Goal: Task Accomplishment & Management: Manage account settings

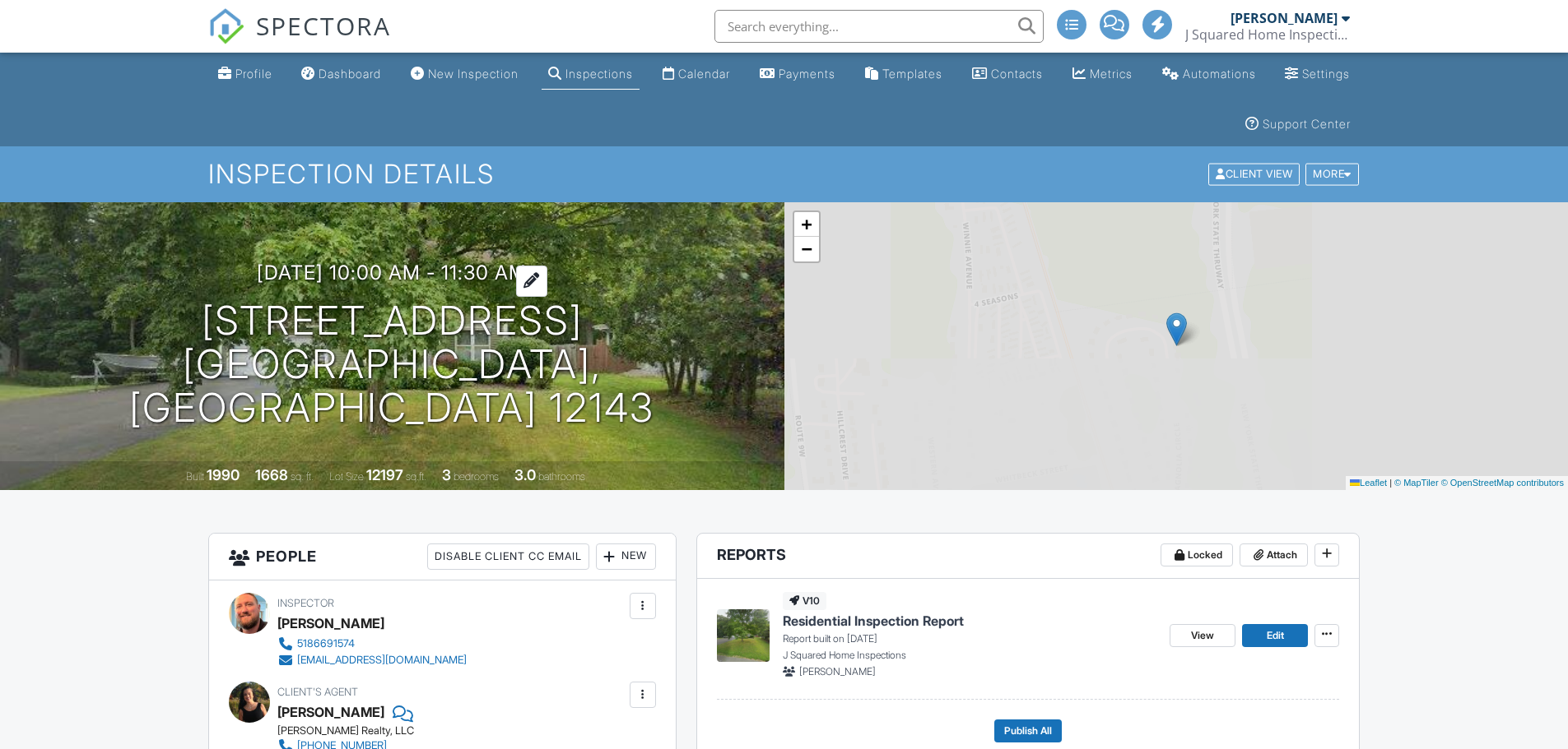
click at [405, 284] on h3 "09/27/2025 10:00 am - 11:30 am" at bounding box center [391, 272] width 270 height 22
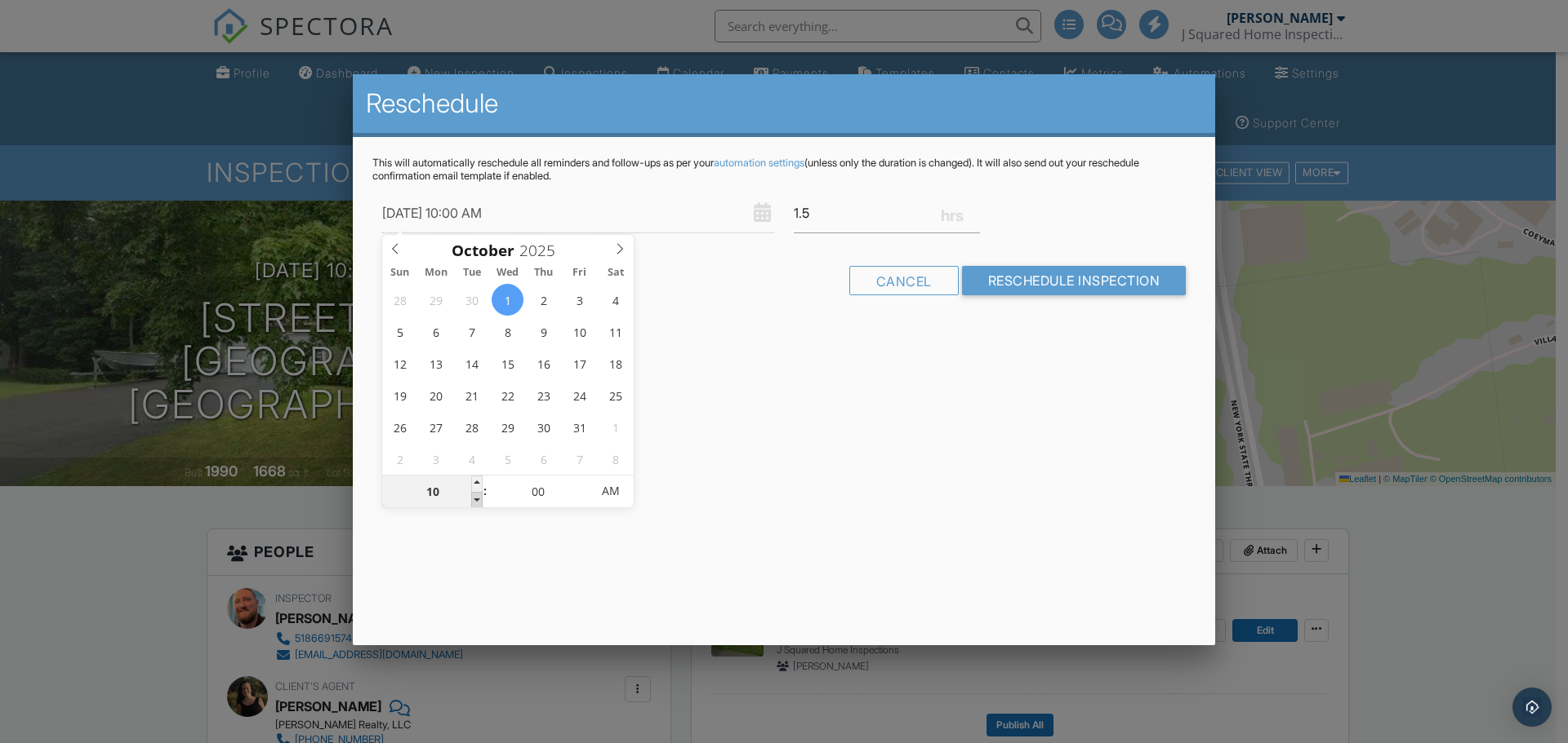
type input "10/01/2025 9:00 AM"
type input "09"
click at [475, 497] on span at bounding box center [477, 500] width 11 height 17
type input "10/01/2025 8:00 AM"
type input "08"
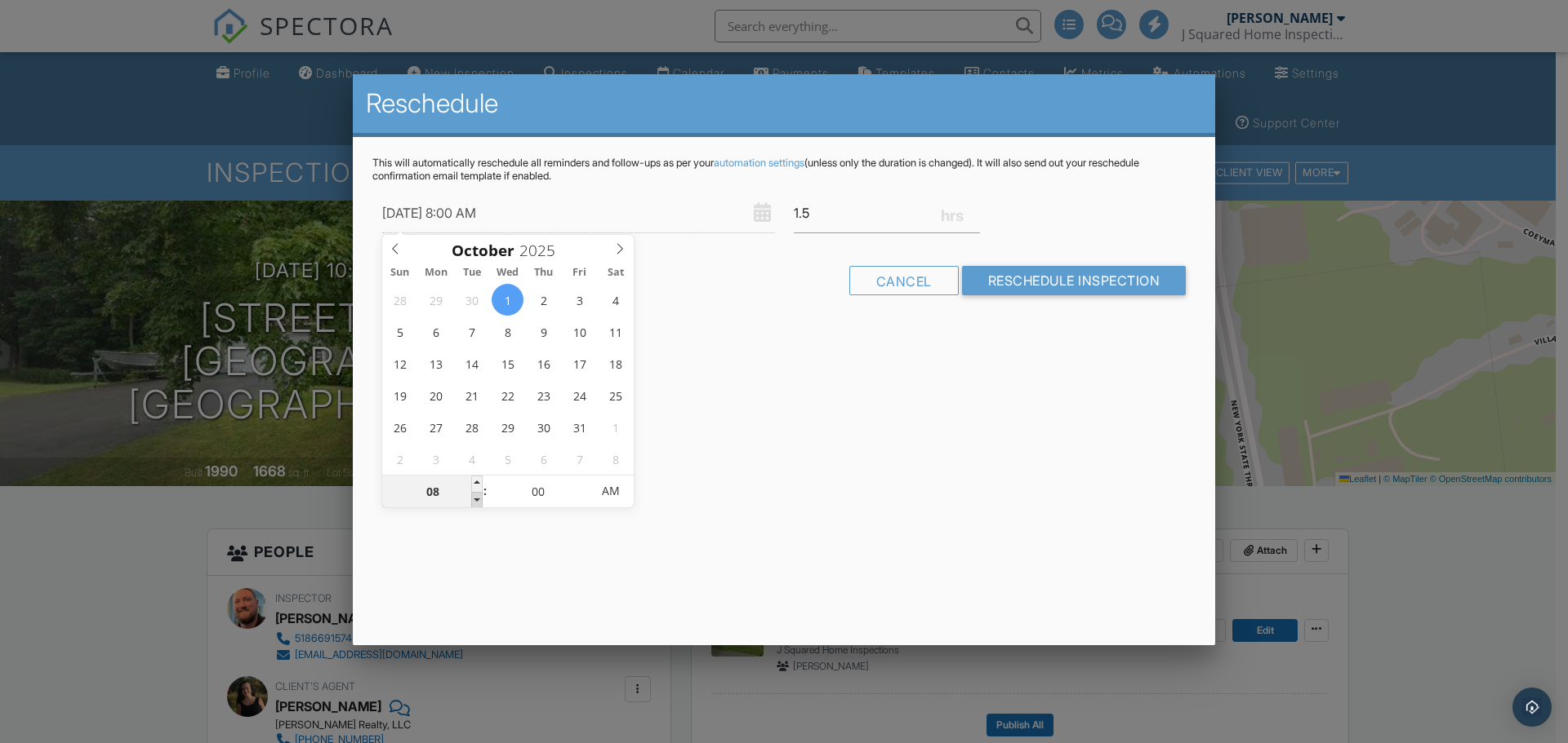
click at [478, 499] on span at bounding box center [477, 500] width 11 height 17
type input "10/01/2025 7:00 AM"
type input "07"
click at [478, 498] on span at bounding box center [477, 500] width 11 height 17
type input "10/01/2025 6:00 AM"
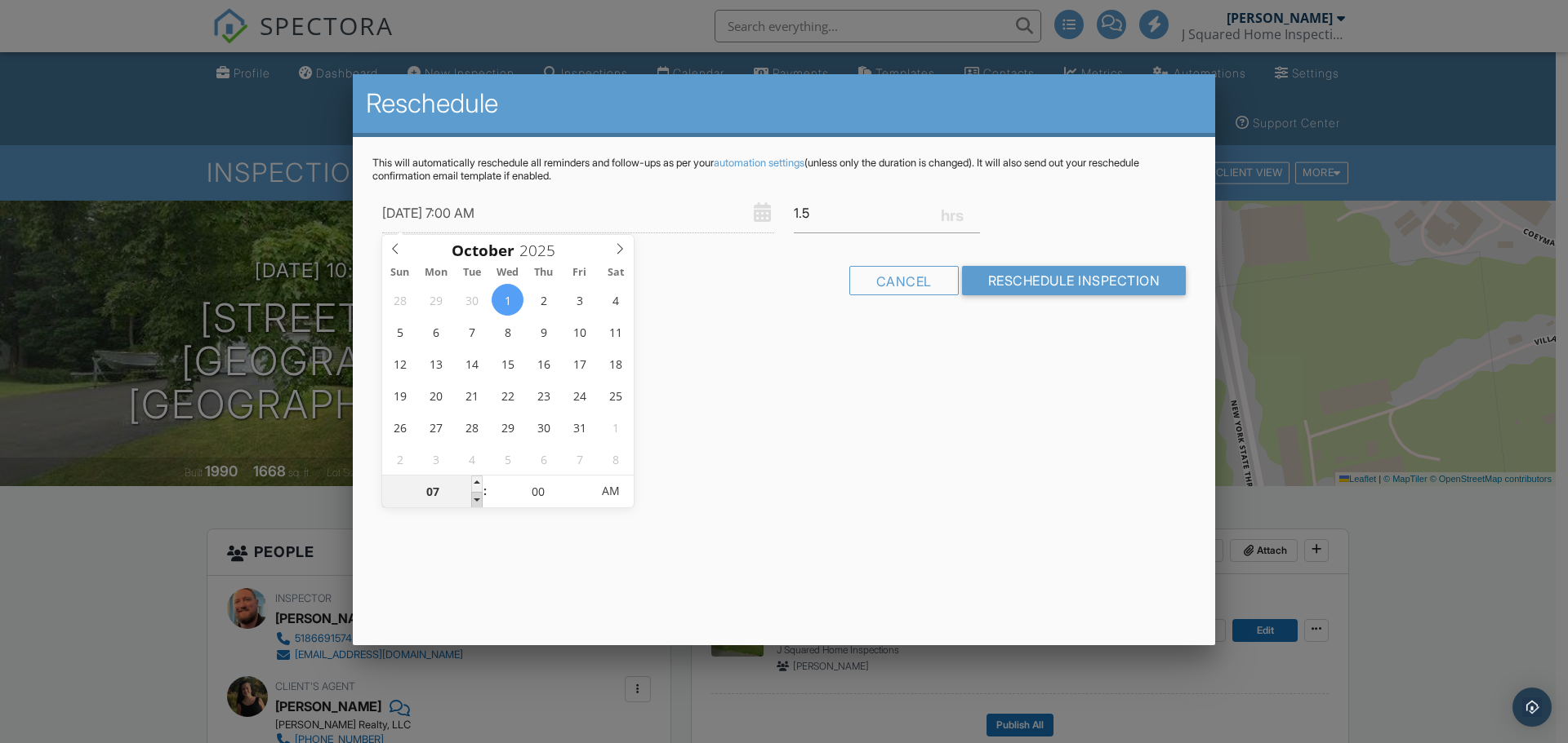
type input "06"
click at [478, 498] on span at bounding box center [477, 500] width 11 height 17
type input "10/01/2025 5:00 AM"
type input "05"
drag, startPoint x: 478, startPoint y: 498, endPoint x: 485, endPoint y: 501, distance: 7.6
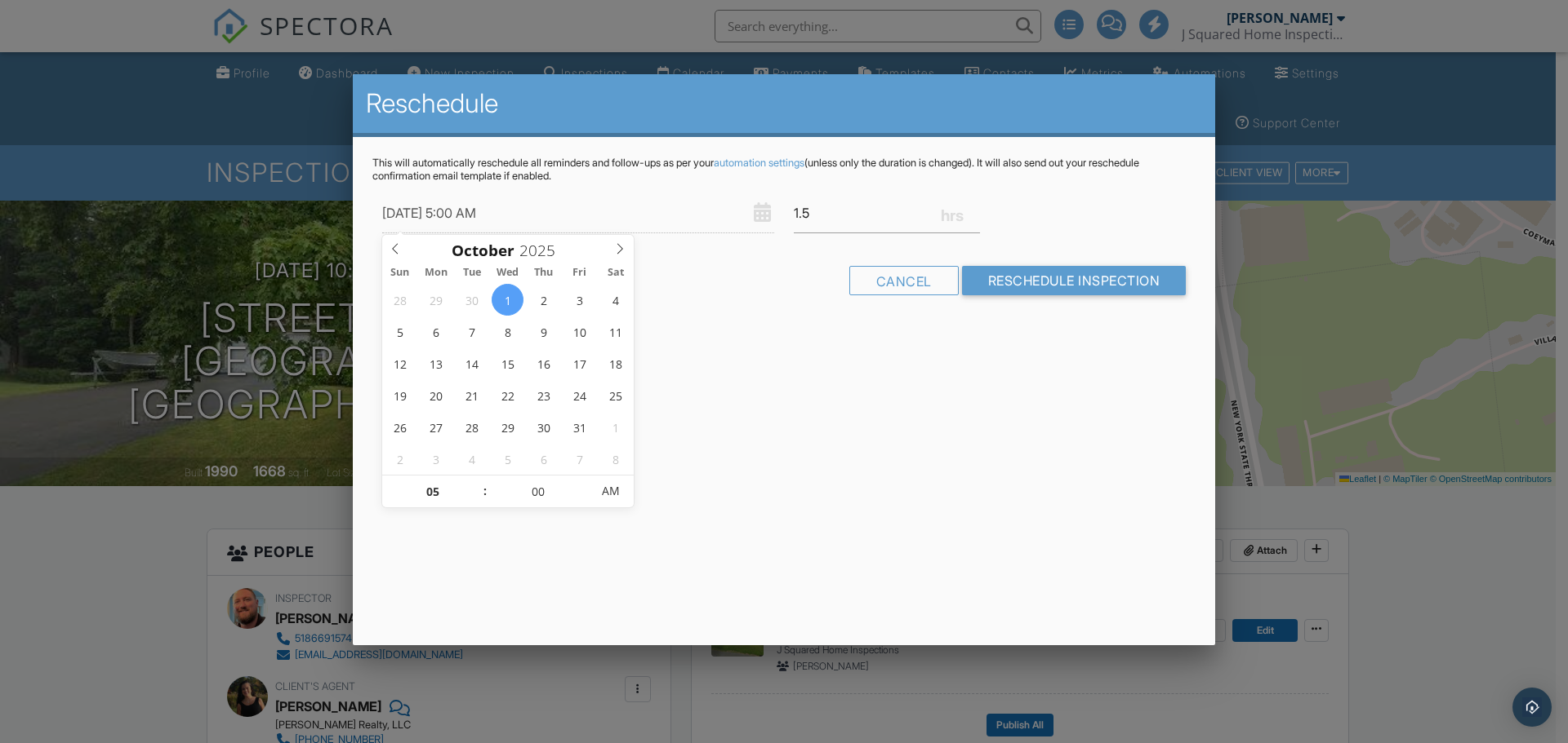
click at [485, 501] on div "05 : 00 AM" at bounding box center [507, 490] width 252 height 32
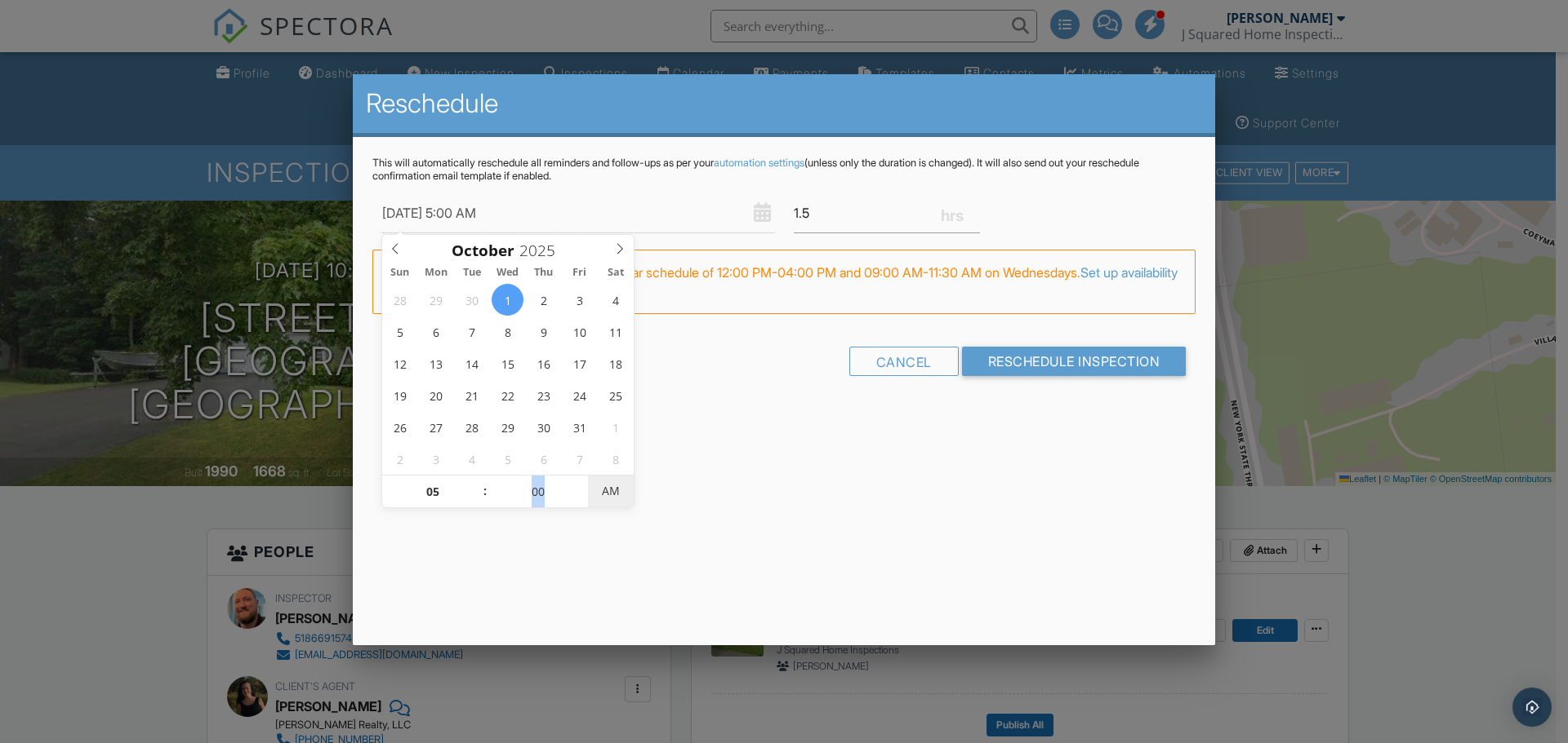
type input "10/01/2025 5:00 PM"
click at [617, 493] on span "AM" at bounding box center [611, 490] width 45 height 32
click at [1060, 355] on input "Reschedule Inspection" at bounding box center [1075, 361] width 225 height 30
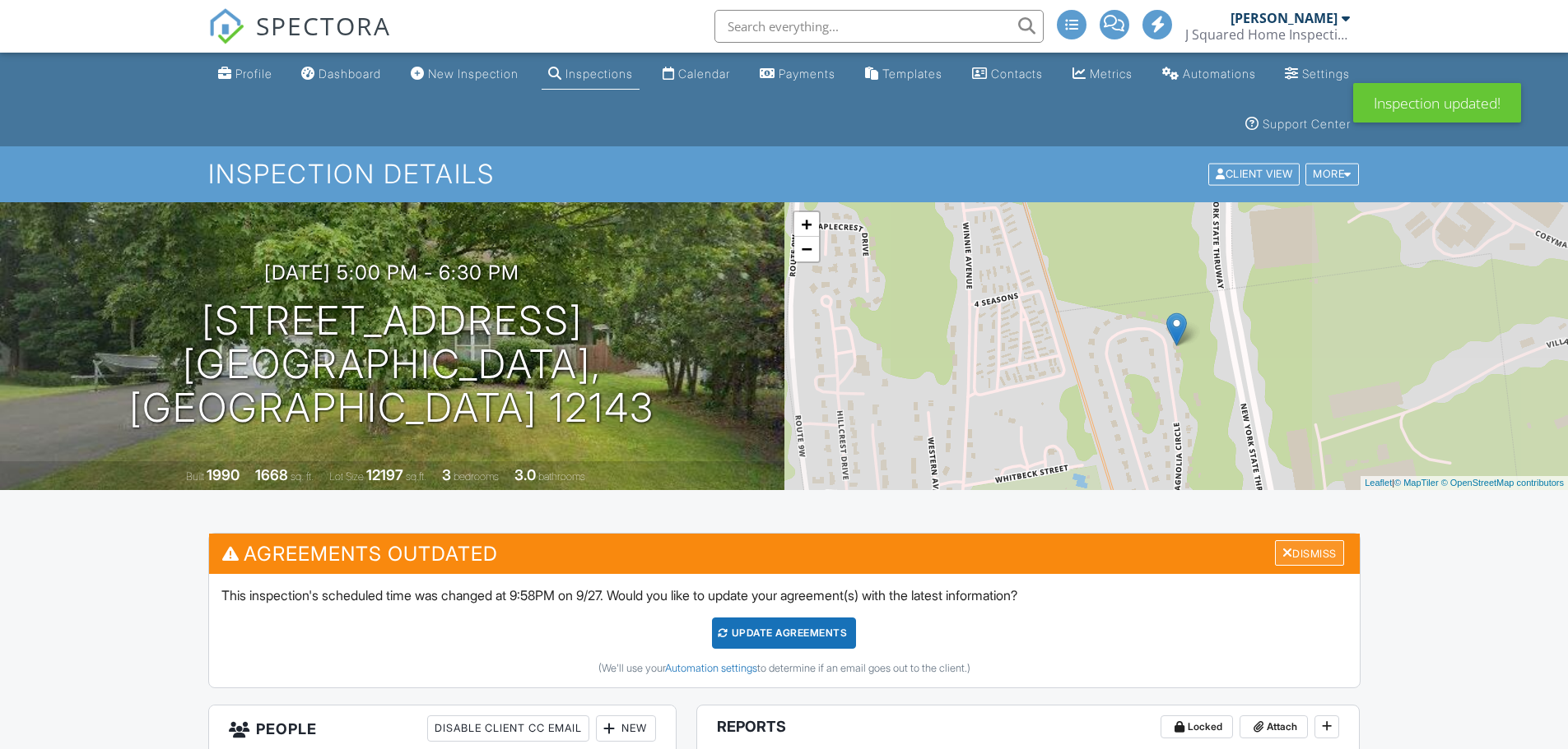
click at [1301, 555] on div "Dismiss" at bounding box center [1309, 552] width 69 height 25
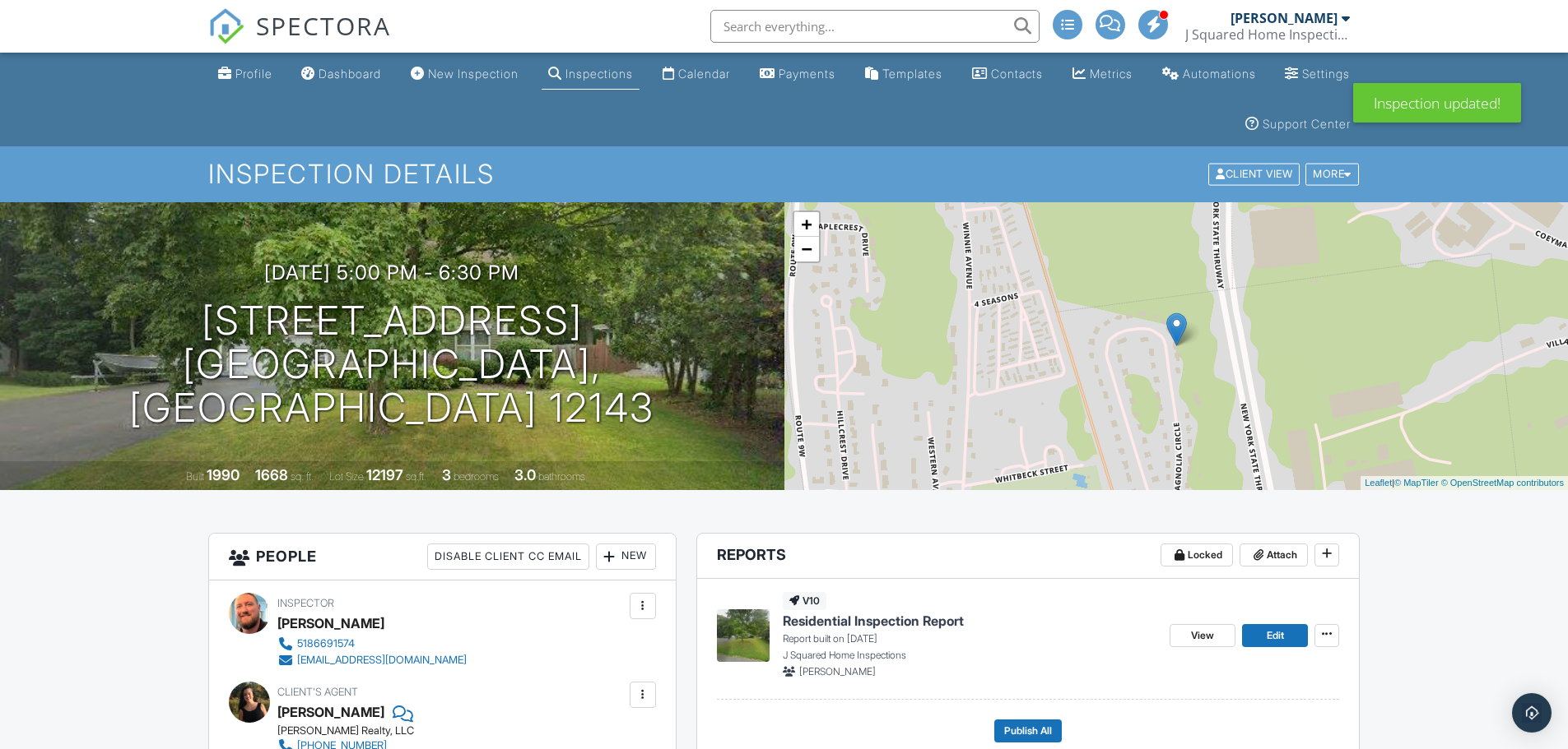
click at [730, 76] on div "Calendar" at bounding box center [704, 74] width 52 height 14
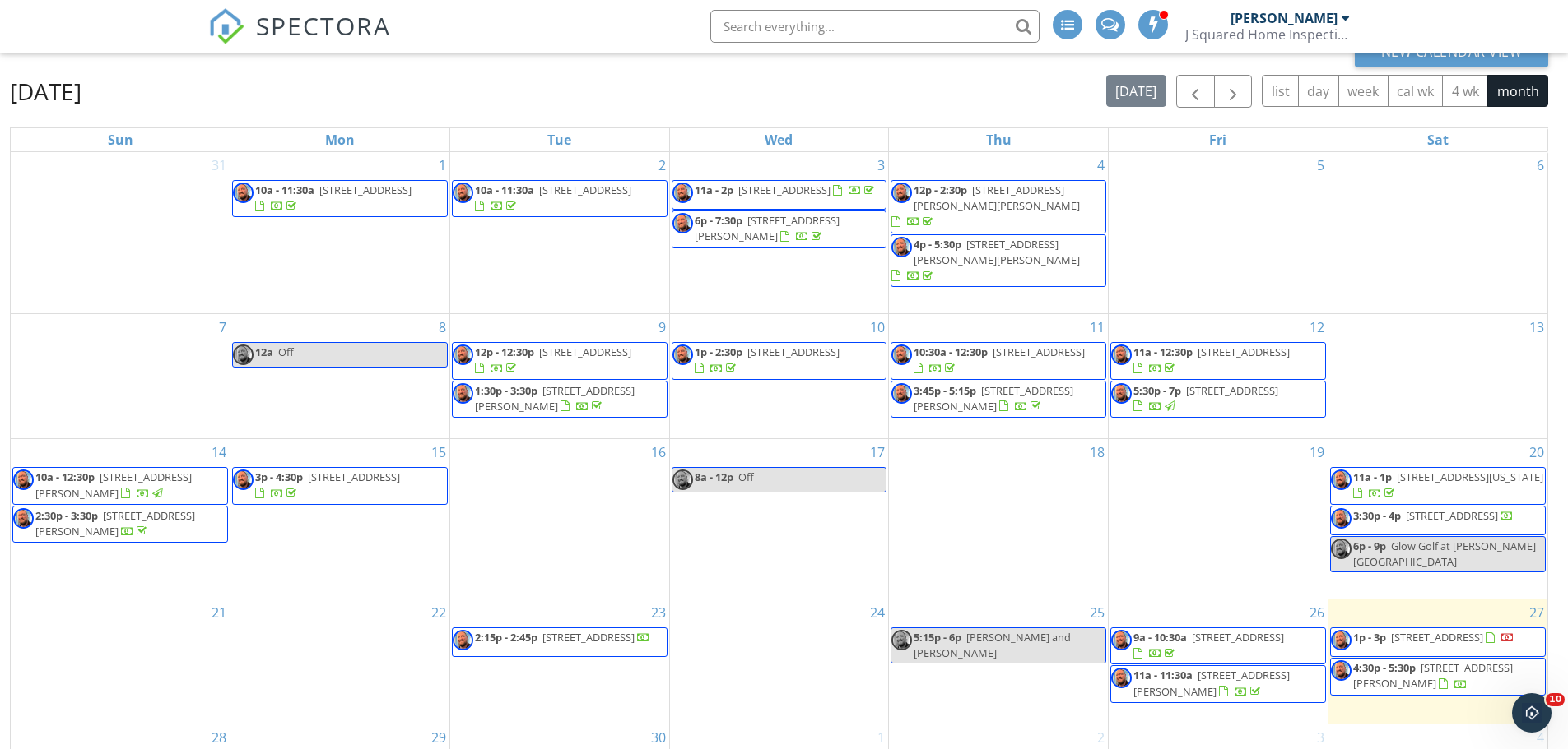
scroll to position [270, 0]
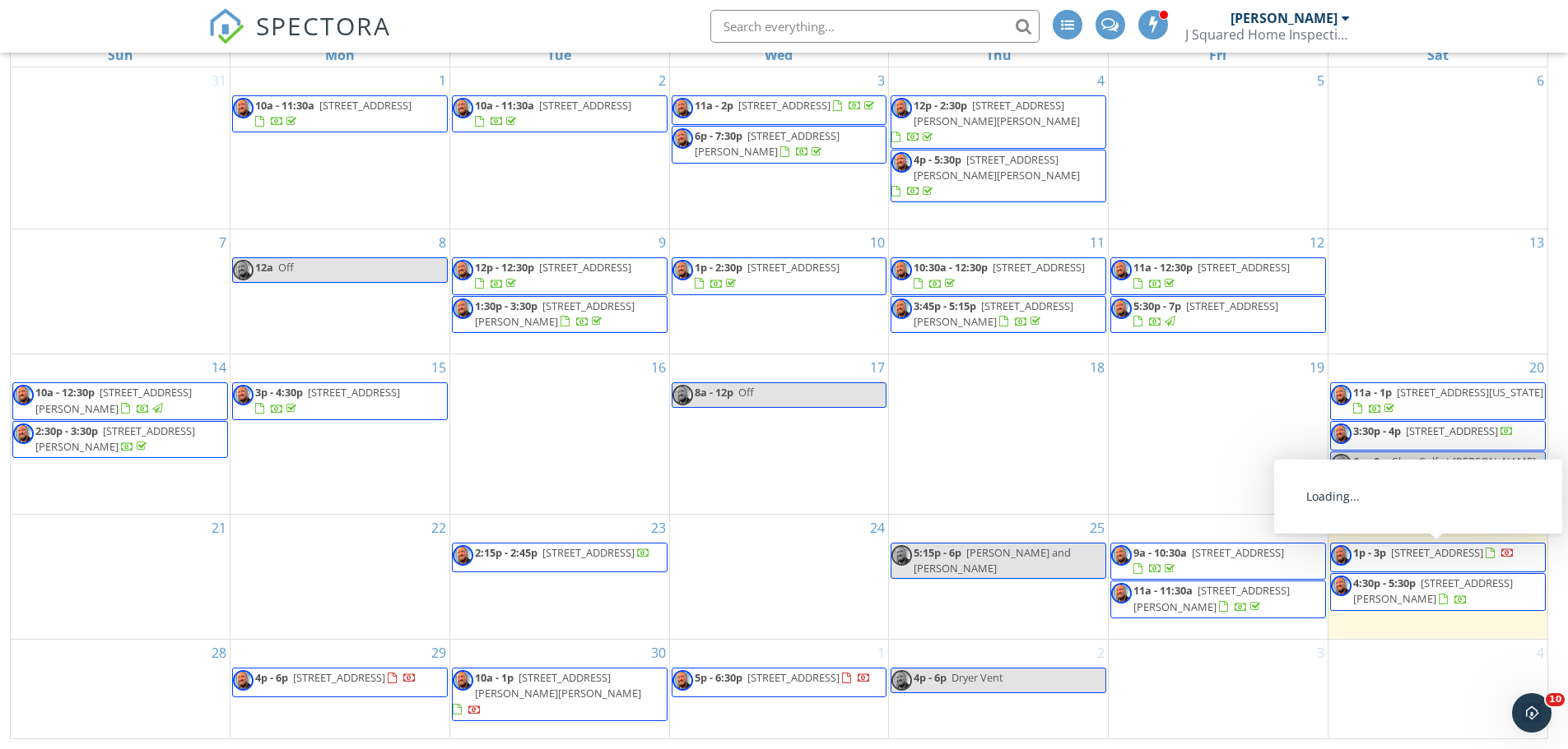
click at [1452, 555] on span "[STREET_ADDRESS]" at bounding box center [1436, 552] width 92 height 15
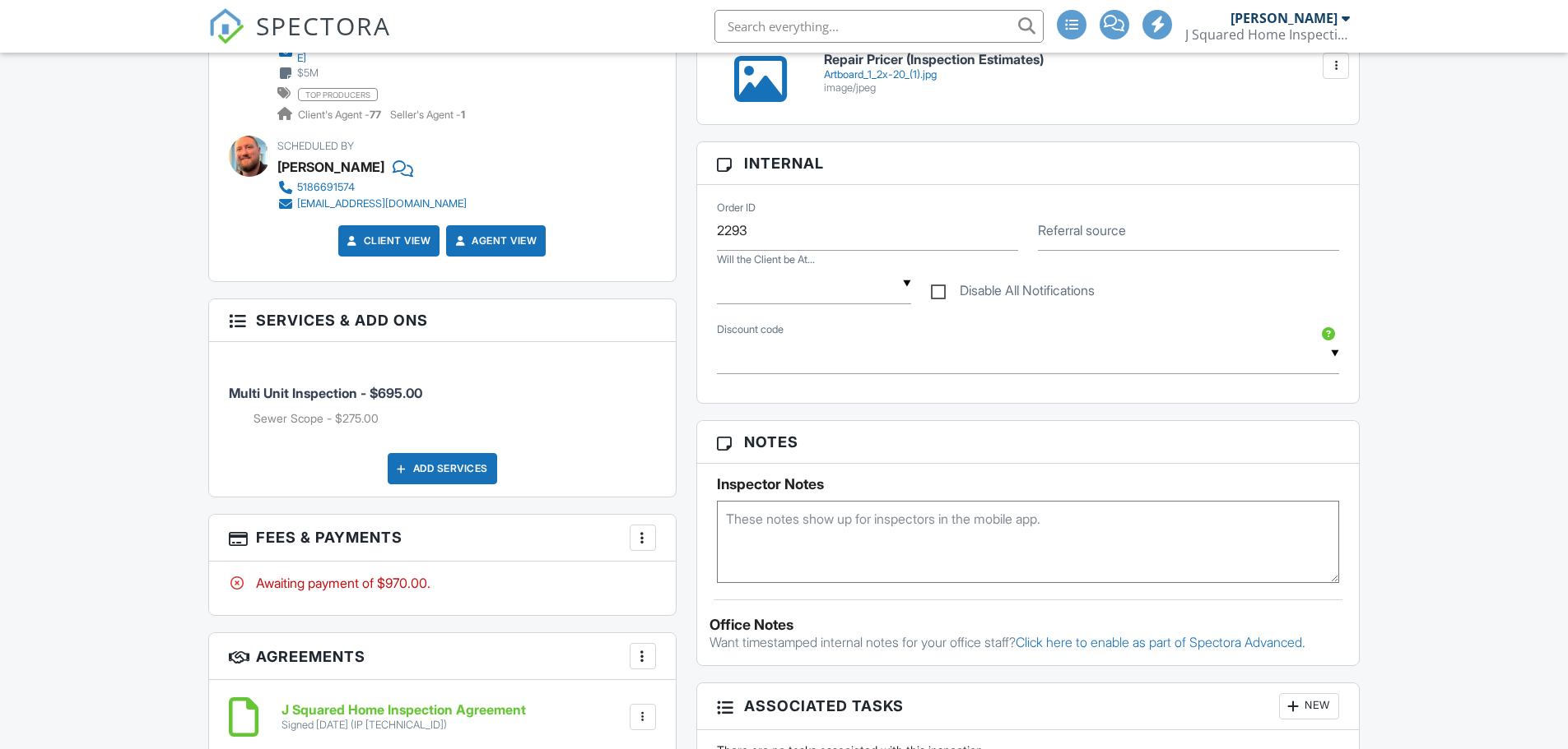
click at [646, 530] on div at bounding box center [642, 537] width 17 height 17
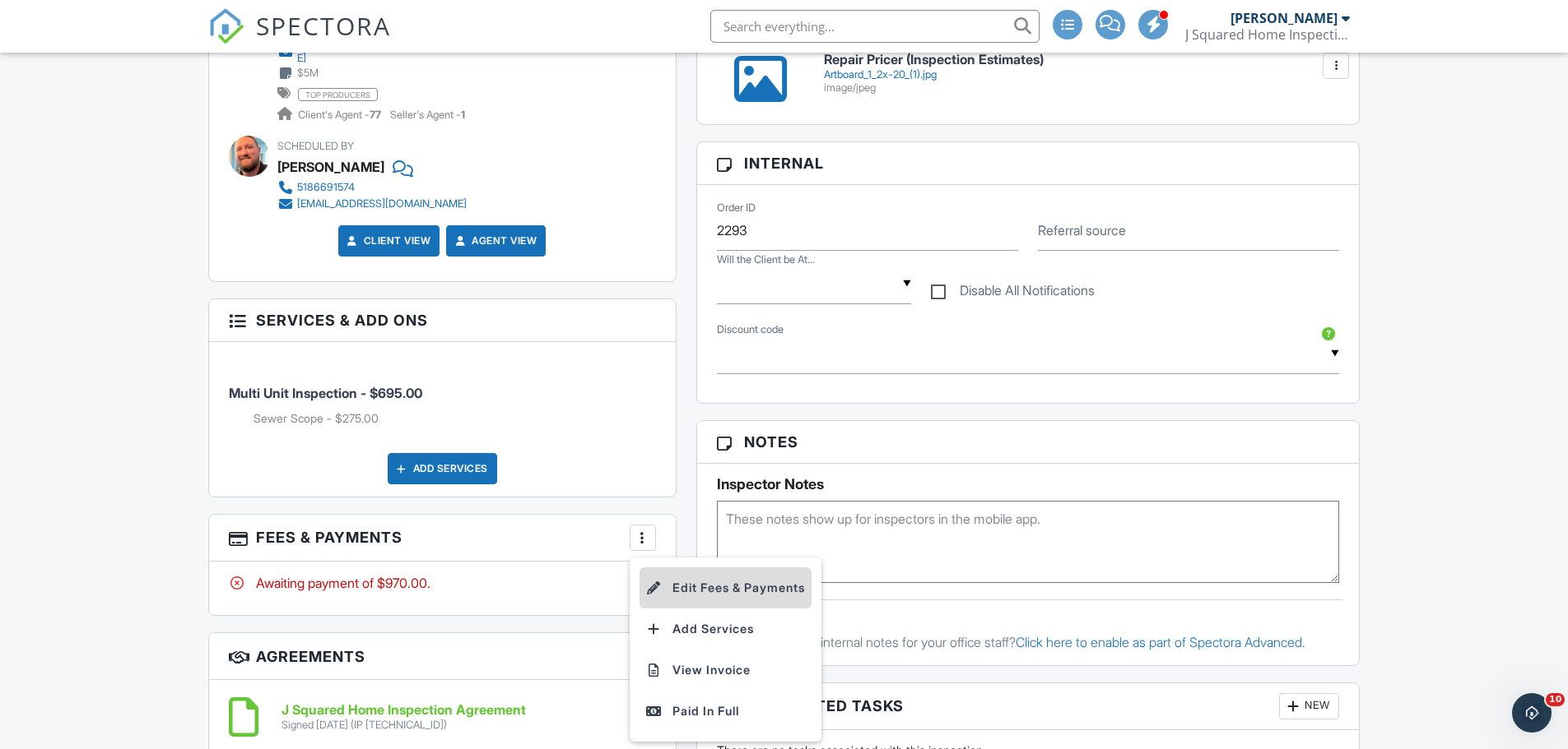
click at [691, 577] on li "Edit Fees & Payments" at bounding box center [726, 587] width 172 height 41
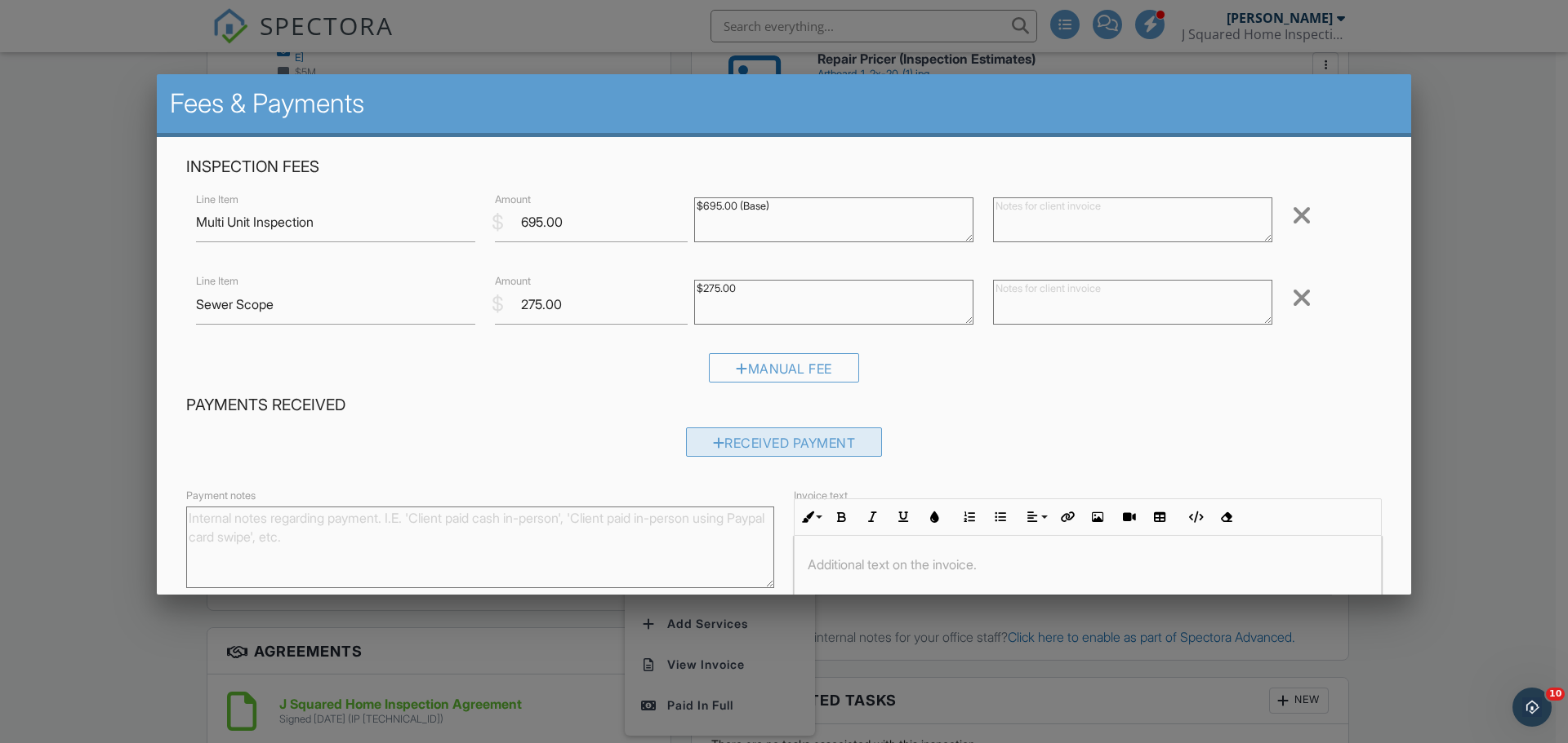
click at [731, 436] on div "Received Payment" at bounding box center [784, 442] width 197 height 30
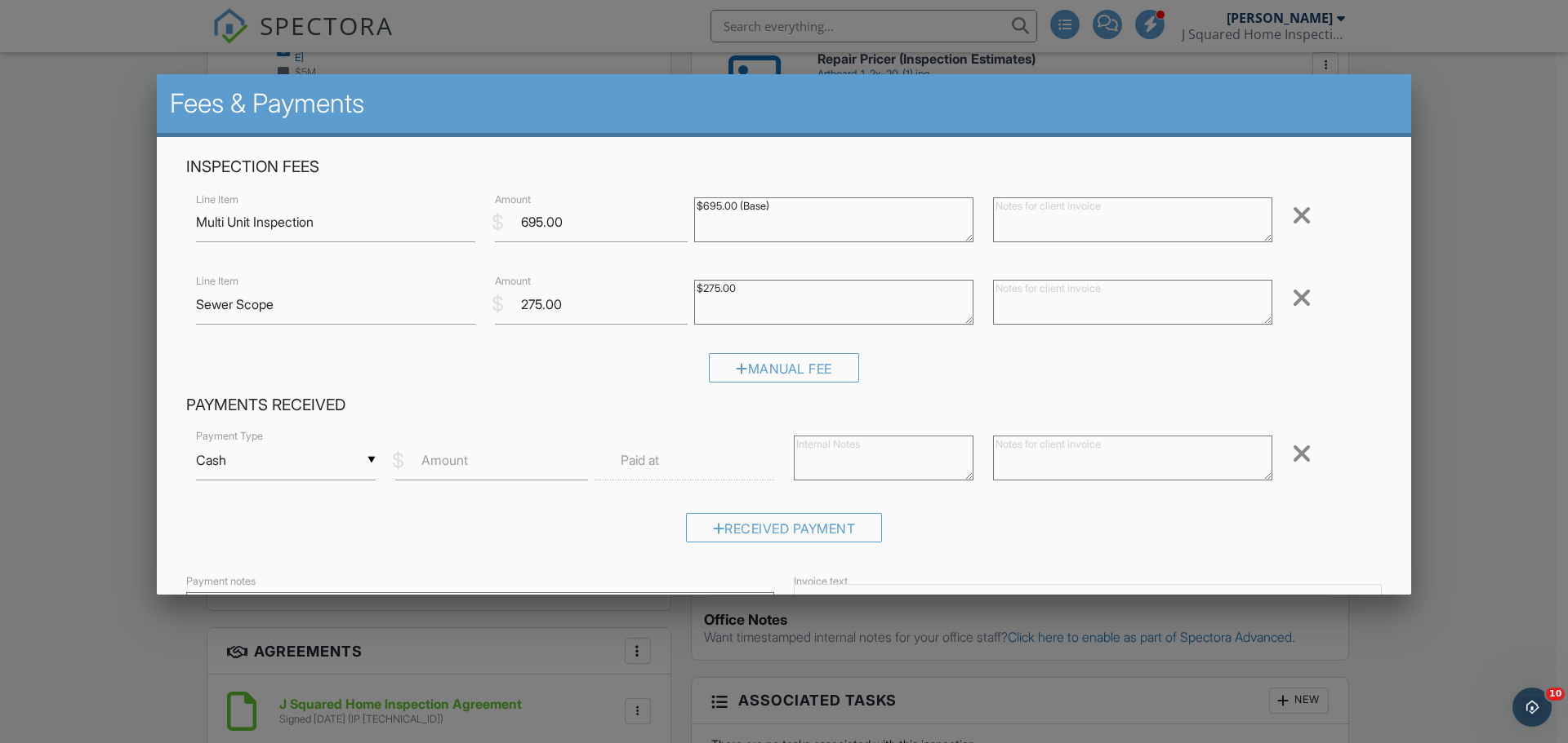
click at [450, 462] on label "Amount" at bounding box center [444, 460] width 46 height 18
click at [450, 462] on input "Amount" at bounding box center [491, 461] width 193 height 40
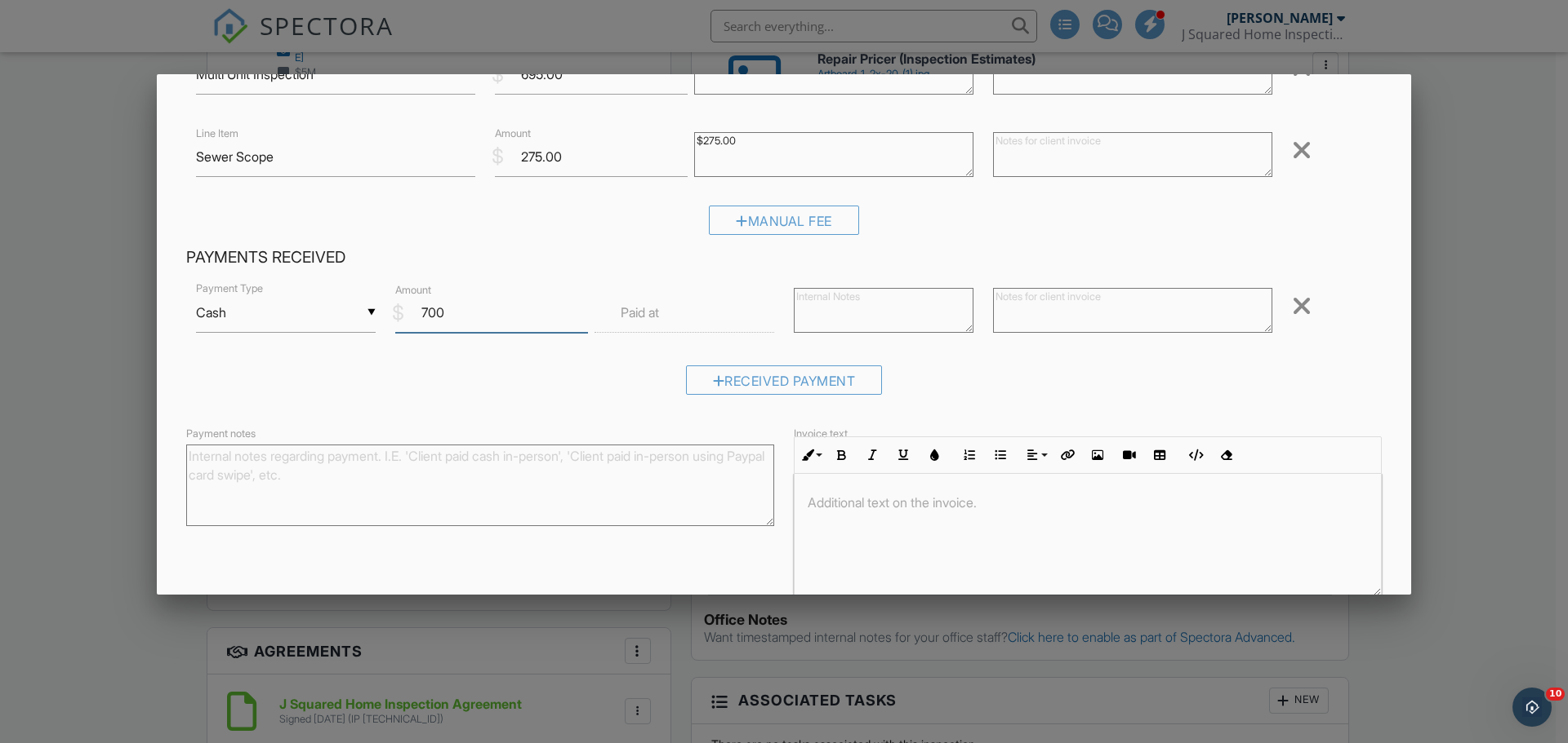
scroll to position [226, 0]
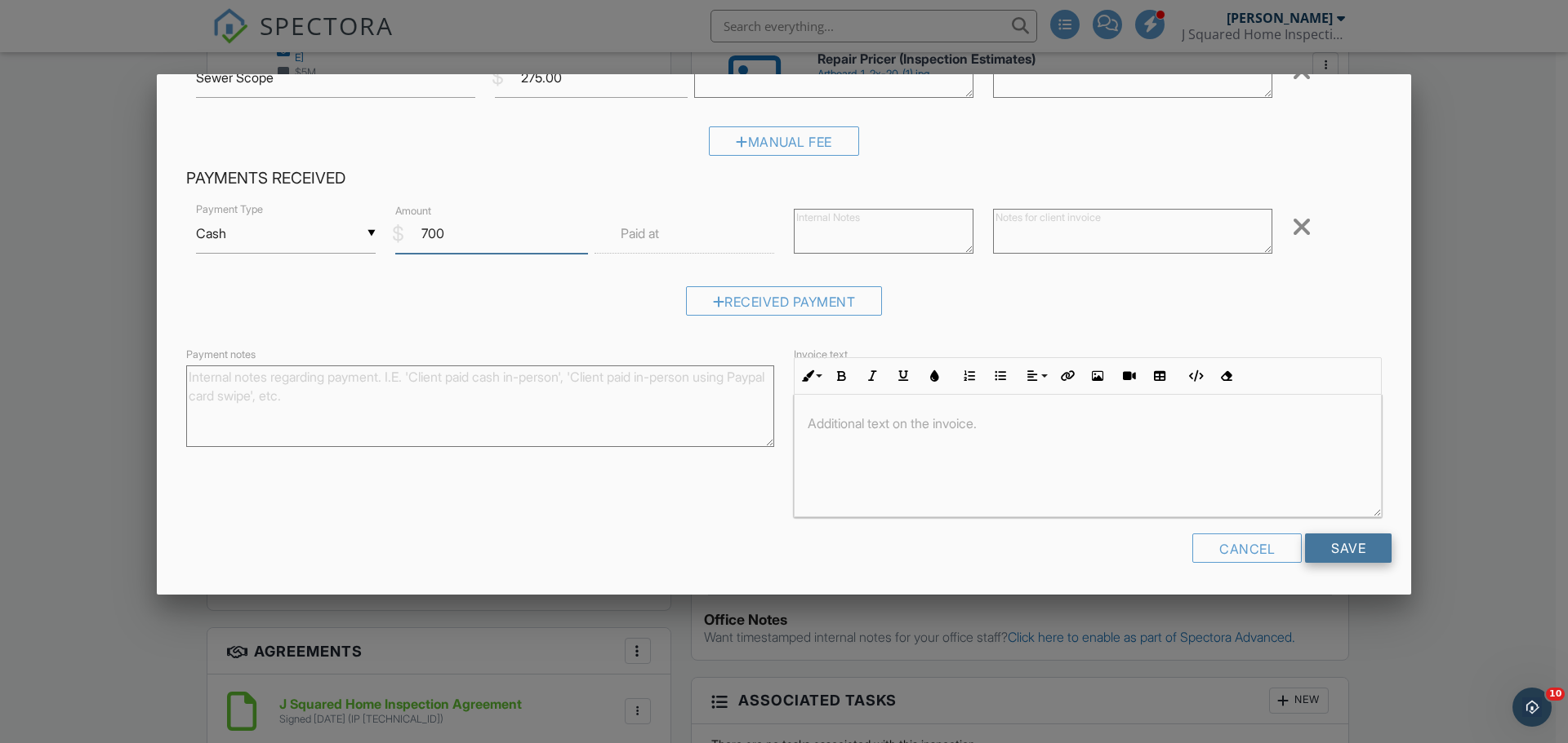
type input "700"
click at [1326, 541] on input "Save" at bounding box center [1347, 549] width 86 height 30
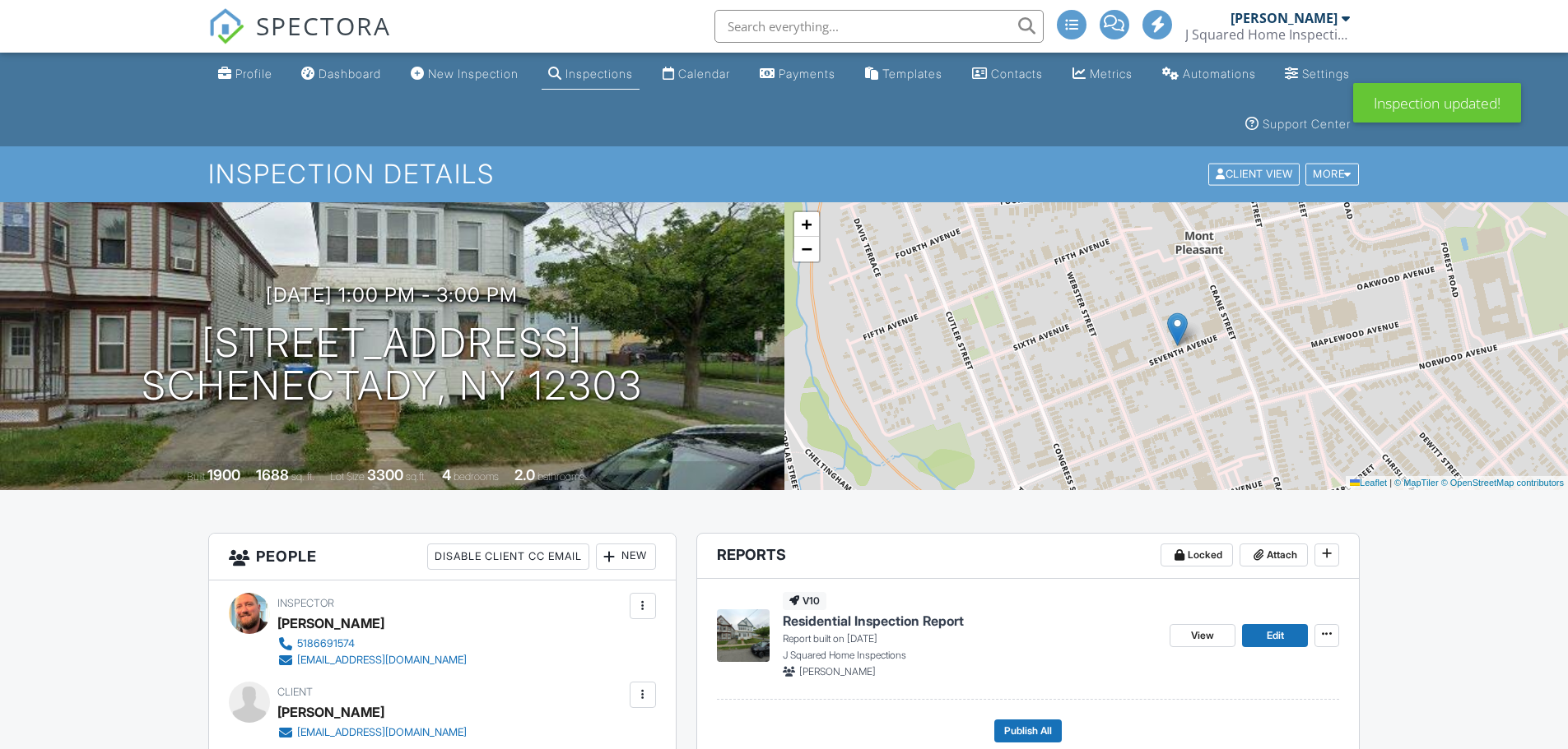
click at [625, 72] on div "Inspections" at bounding box center [599, 74] width 68 height 14
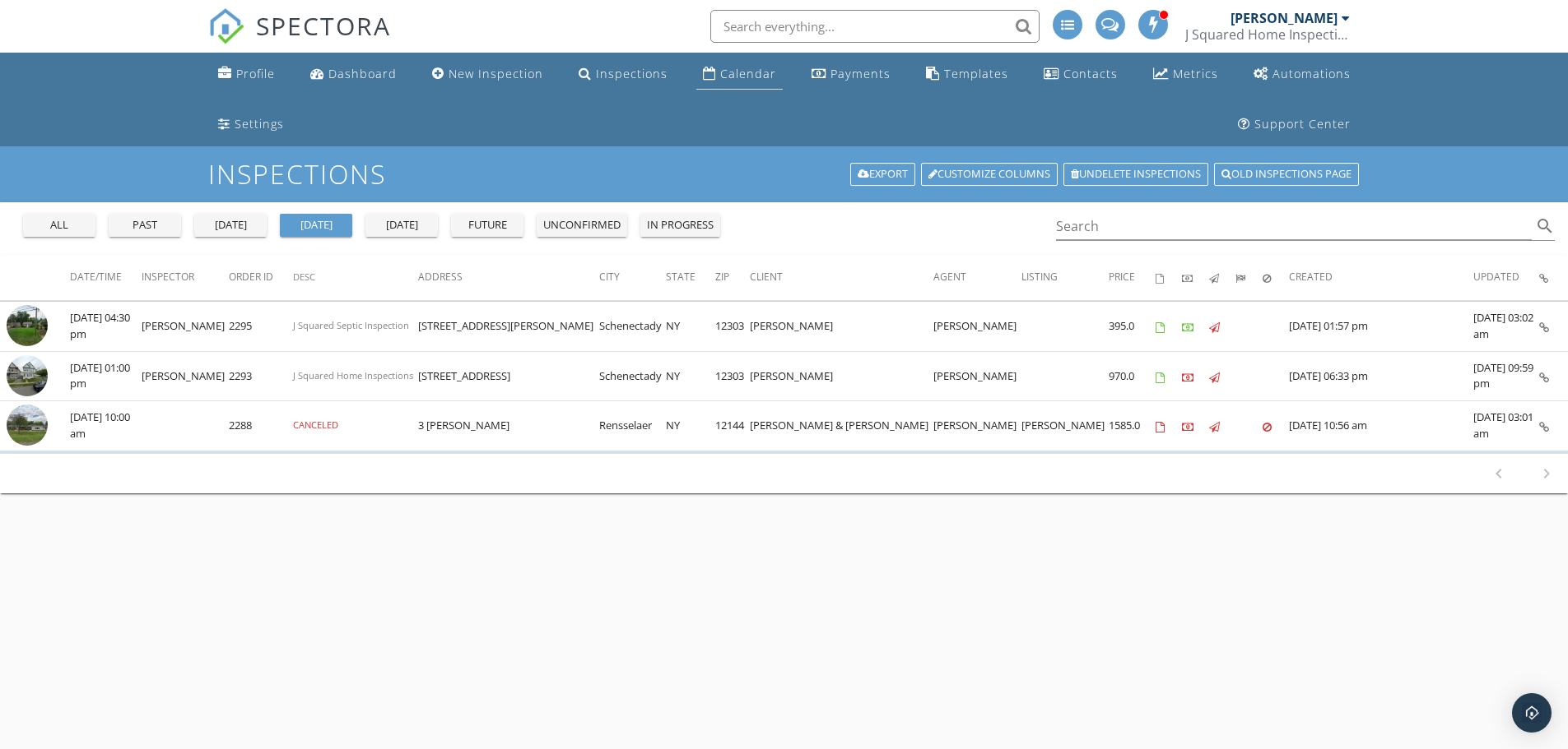
click at [720, 73] on div "Calendar" at bounding box center [748, 74] width 56 height 16
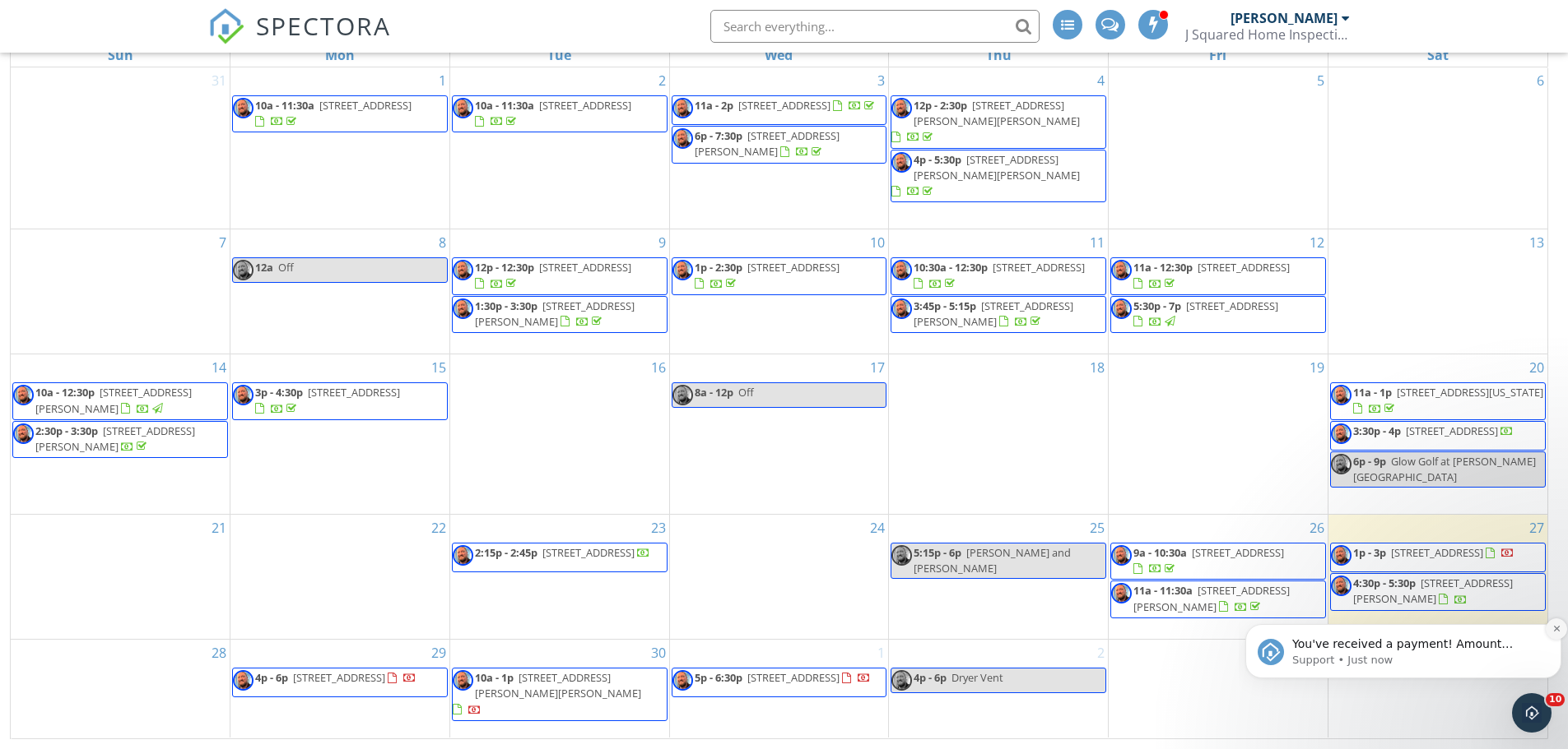
click at [1556, 632] on icon "Dismiss notification" at bounding box center [1557, 629] width 9 height 9
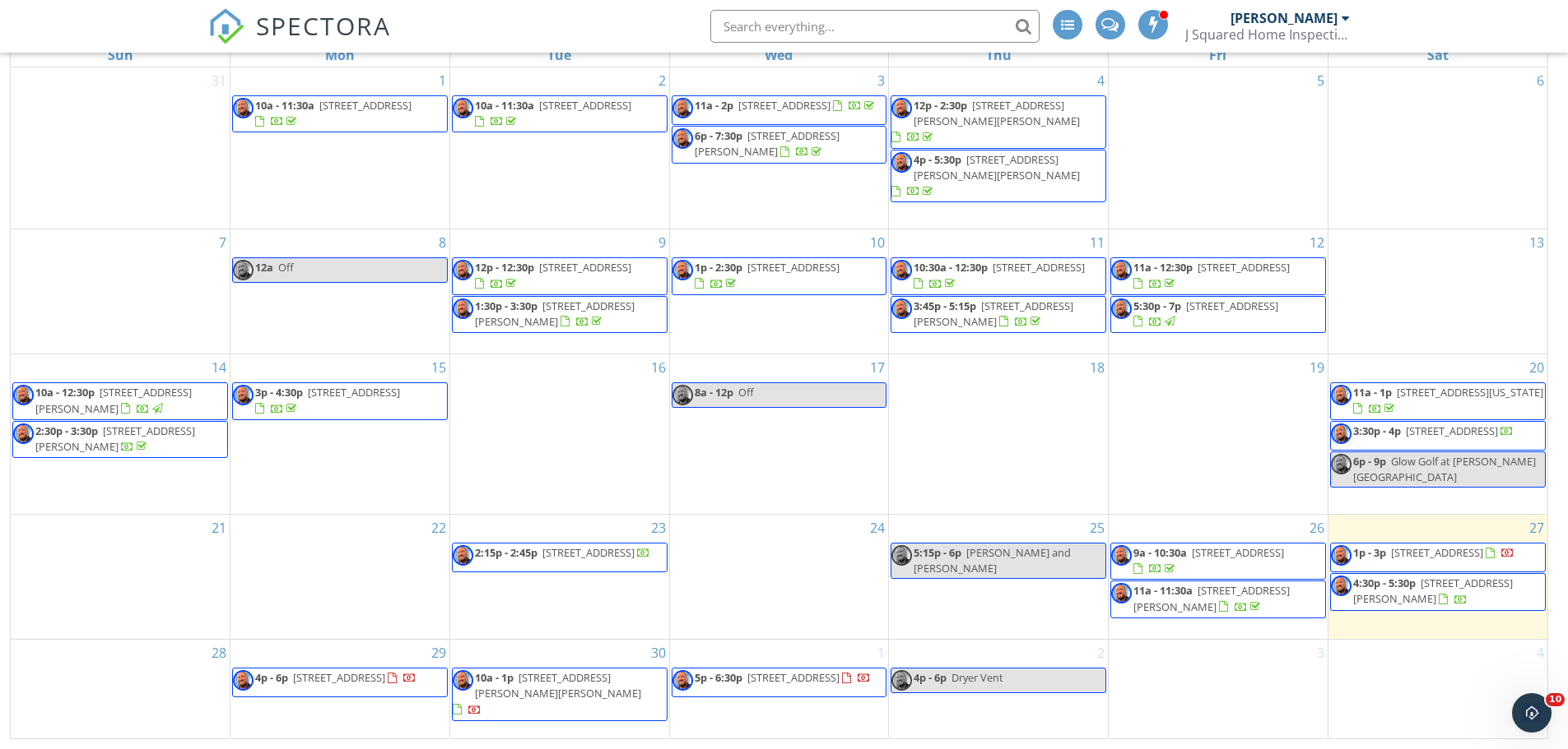
click at [1281, 592] on span "8 Marjorie Dr, Saratoga Springs 12866" at bounding box center [1211, 598] width 156 height 31
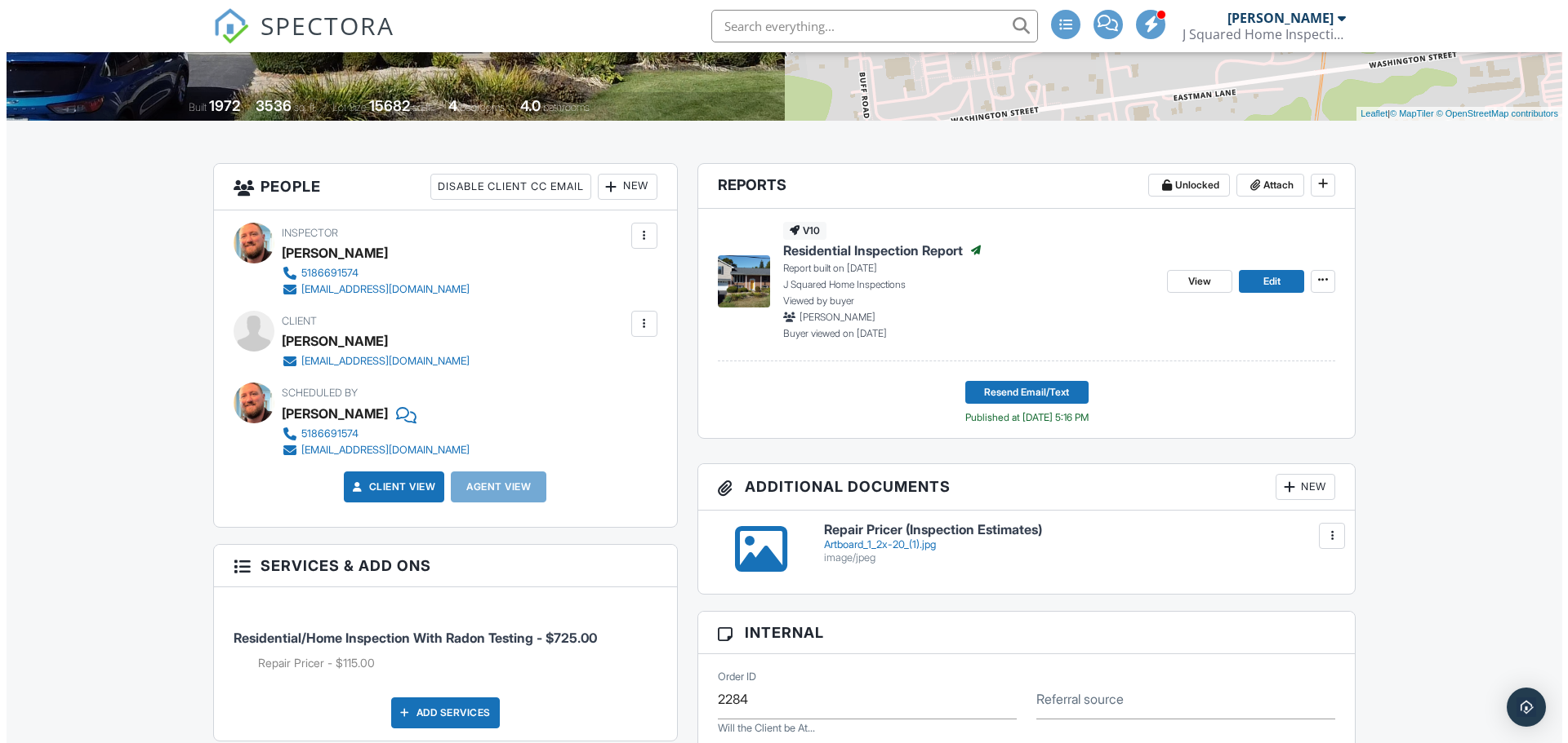
scroll to position [163, 0]
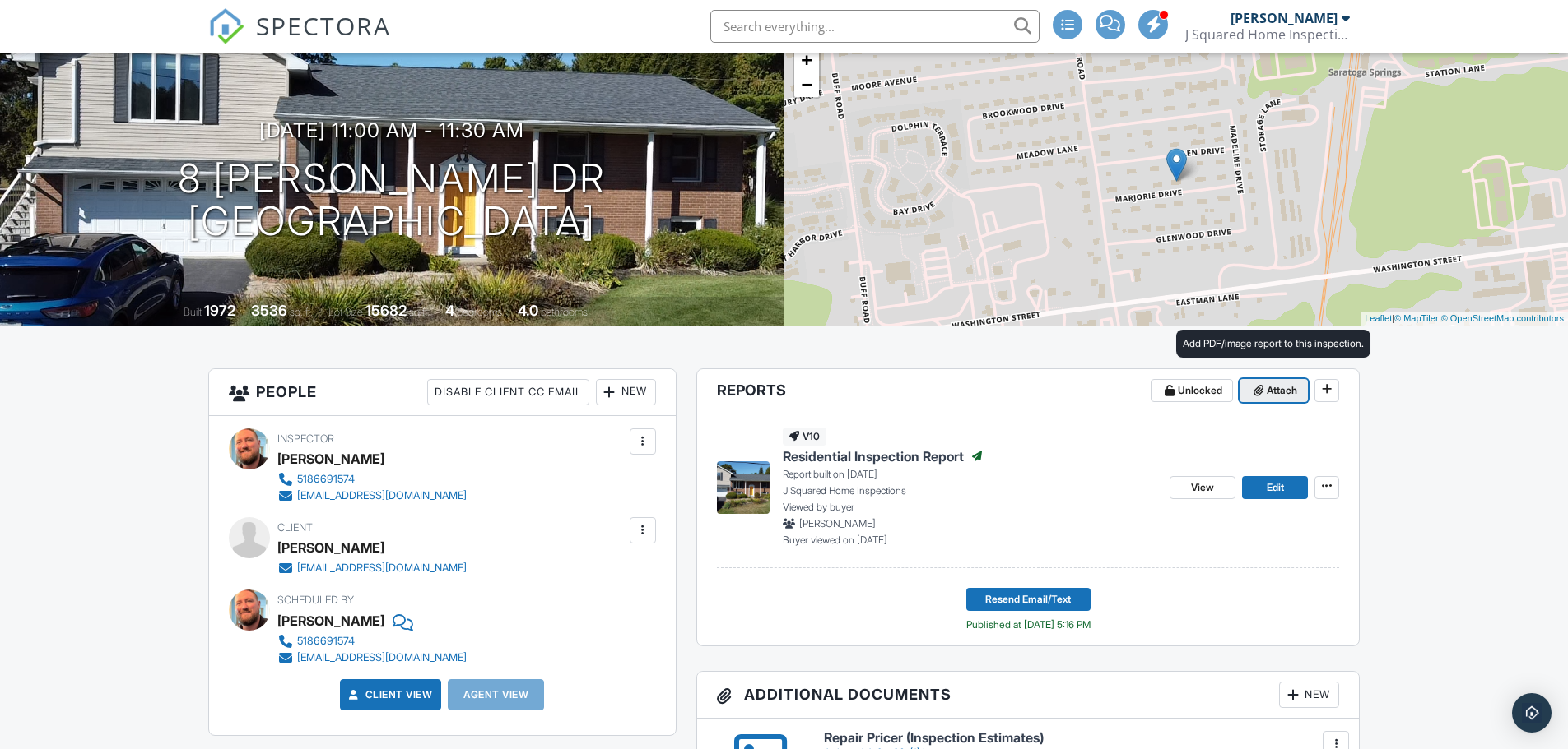
click at [1278, 392] on span "Attach" at bounding box center [1282, 391] width 31 height 17
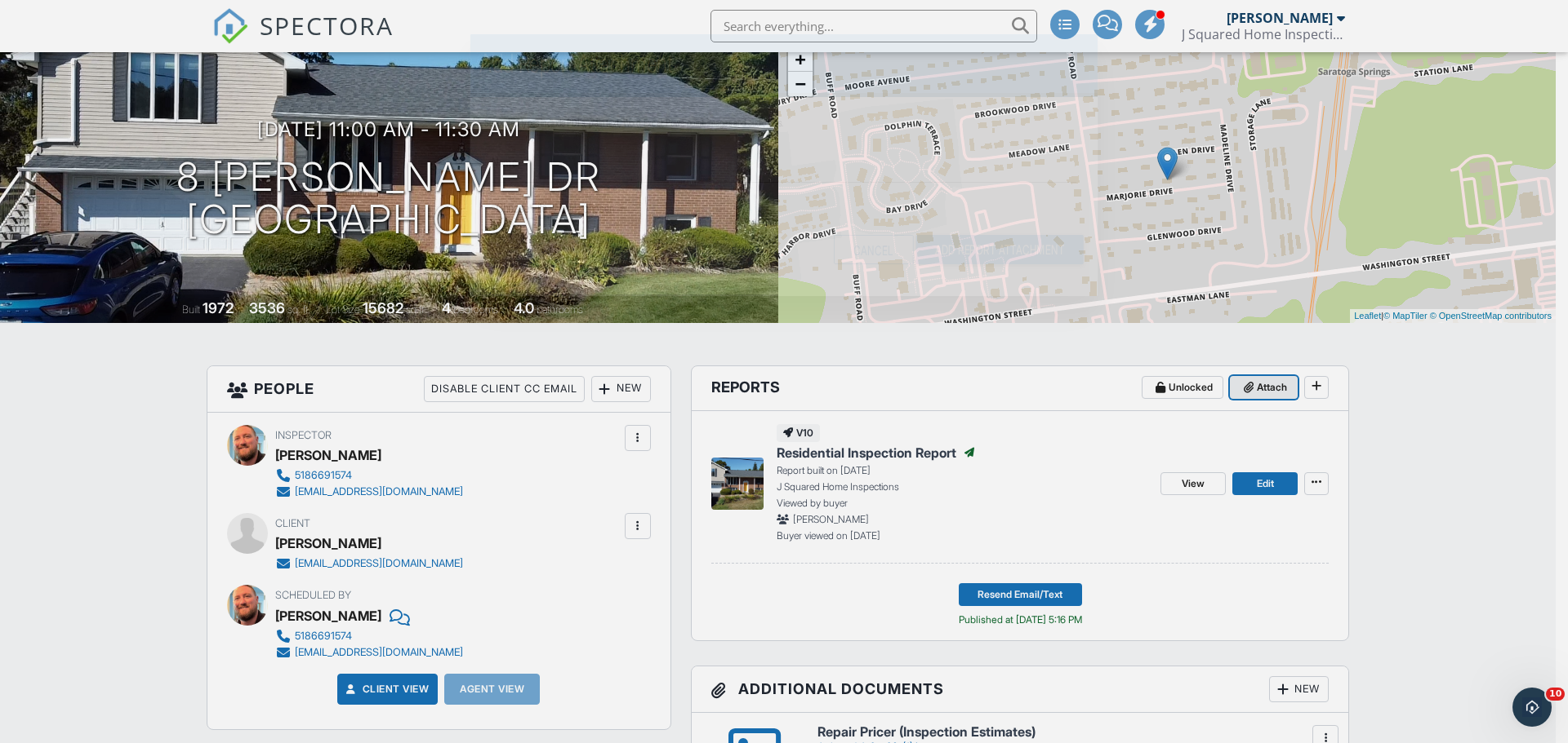
scroll to position [0, 0]
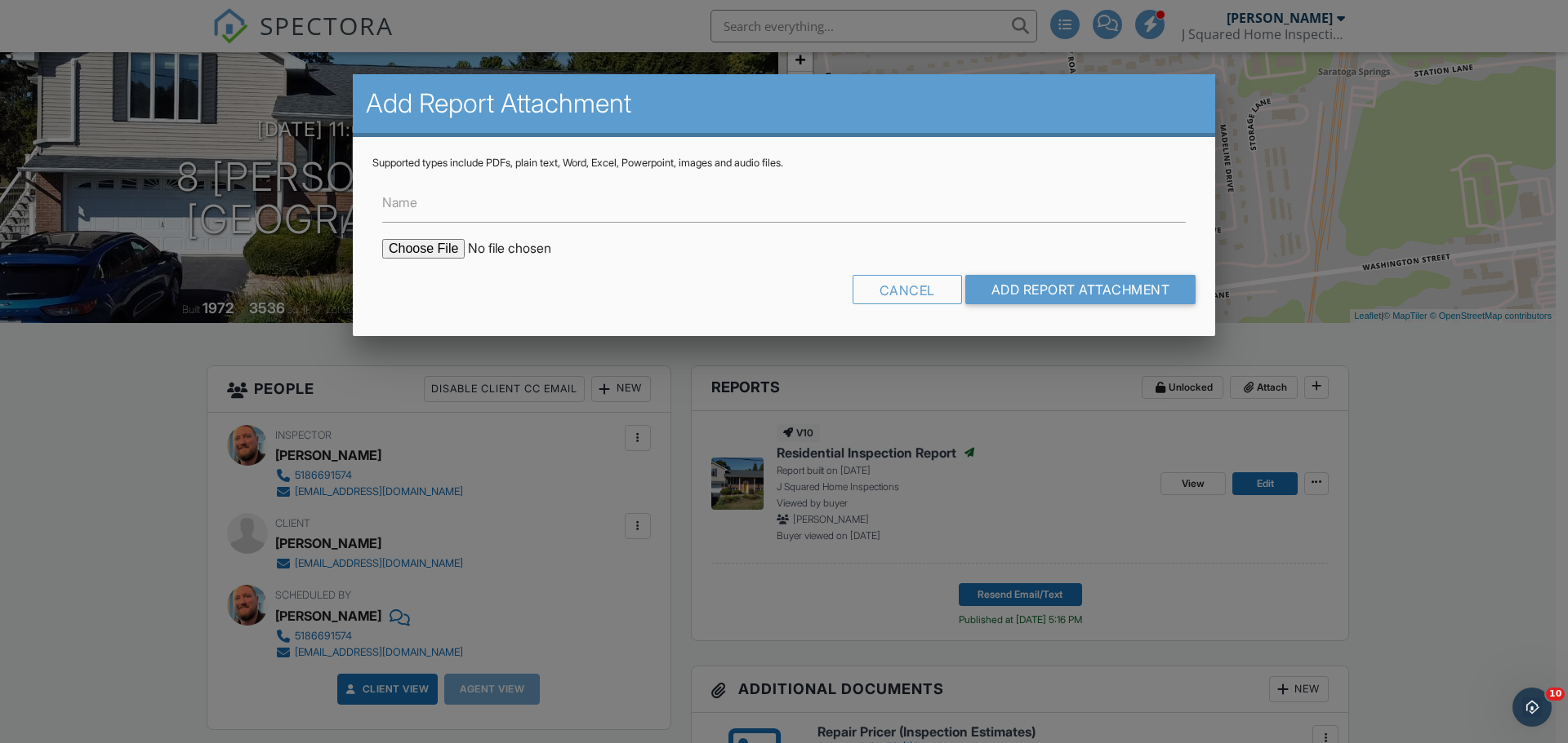
click at [411, 246] on input "file" at bounding box center [520, 248] width 278 height 19
type input "C:\fakepath\8_Marjorie_Dr___Residential_Inspection_Report (1).pdf"
click at [1072, 285] on input "Add Report Attachment" at bounding box center [1080, 290] width 231 height 30
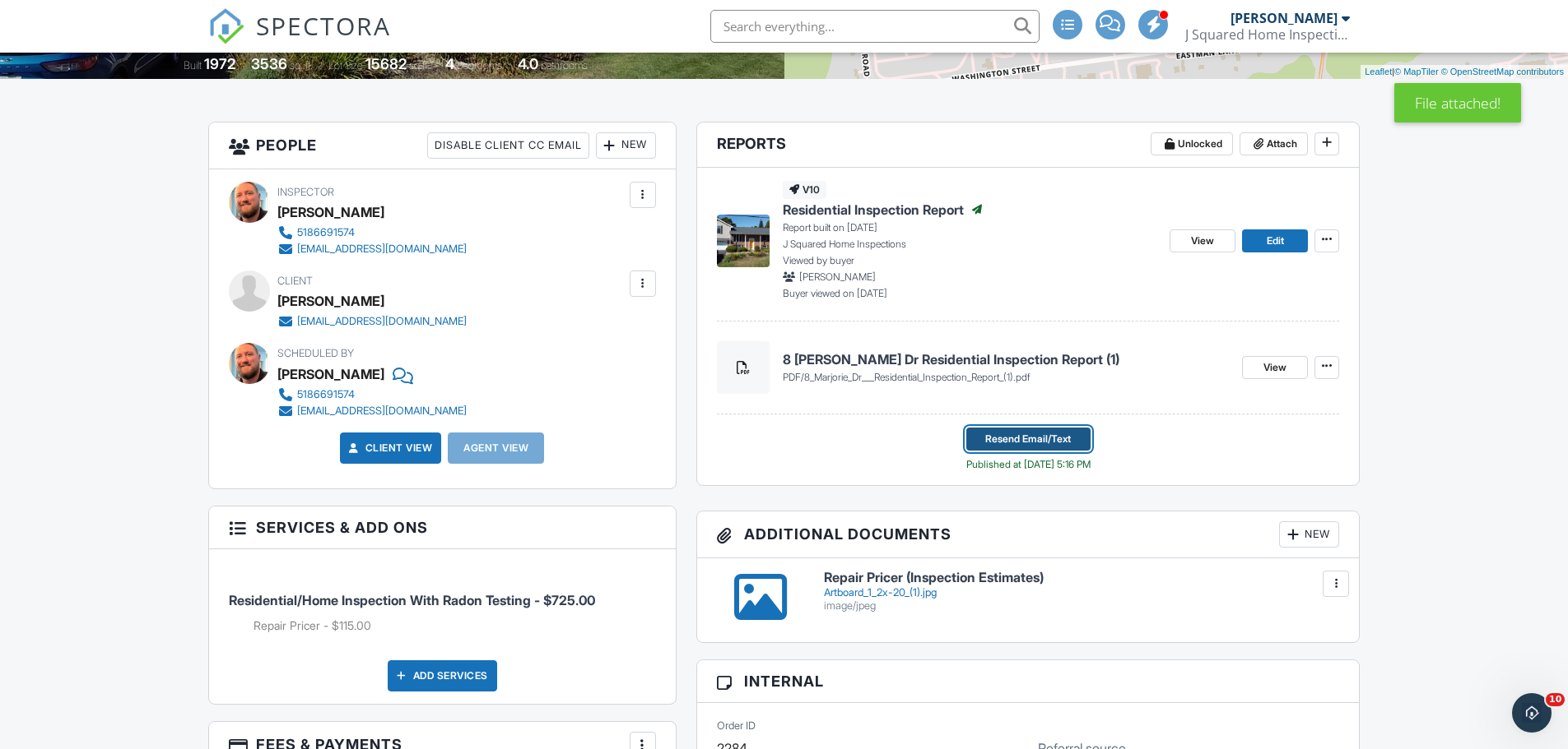
click at [1012, 436] on span "Resend Email/Text" at bounding box center [1027, 439] width 85 height 17
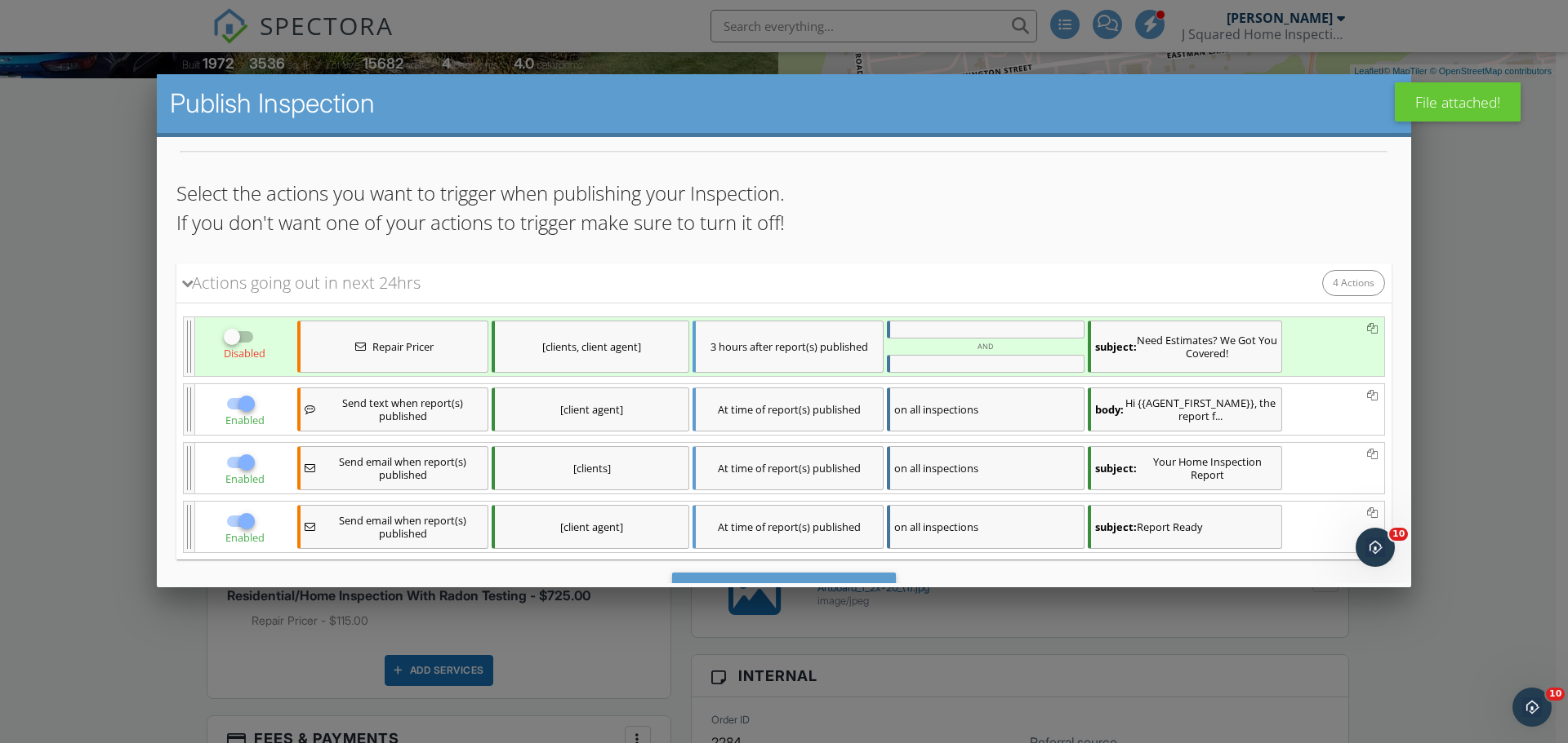
scroll to position [163, 0]
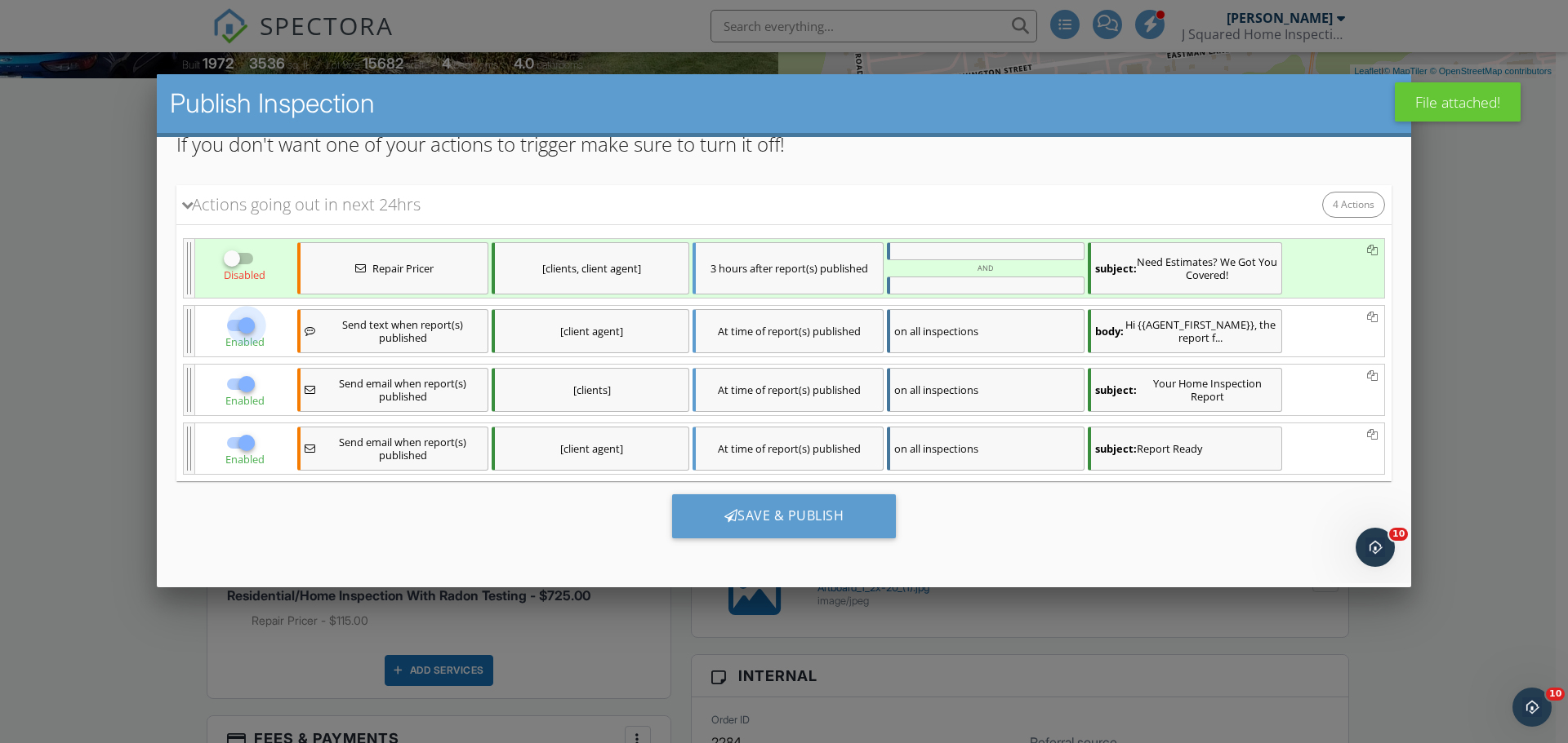
click at [241, 323] on div at bounding box center [247, 326] width 28 height 28
click at [239, 327] on div at bounding box center [232, 326] width 28 height 28
checkbox input "true"
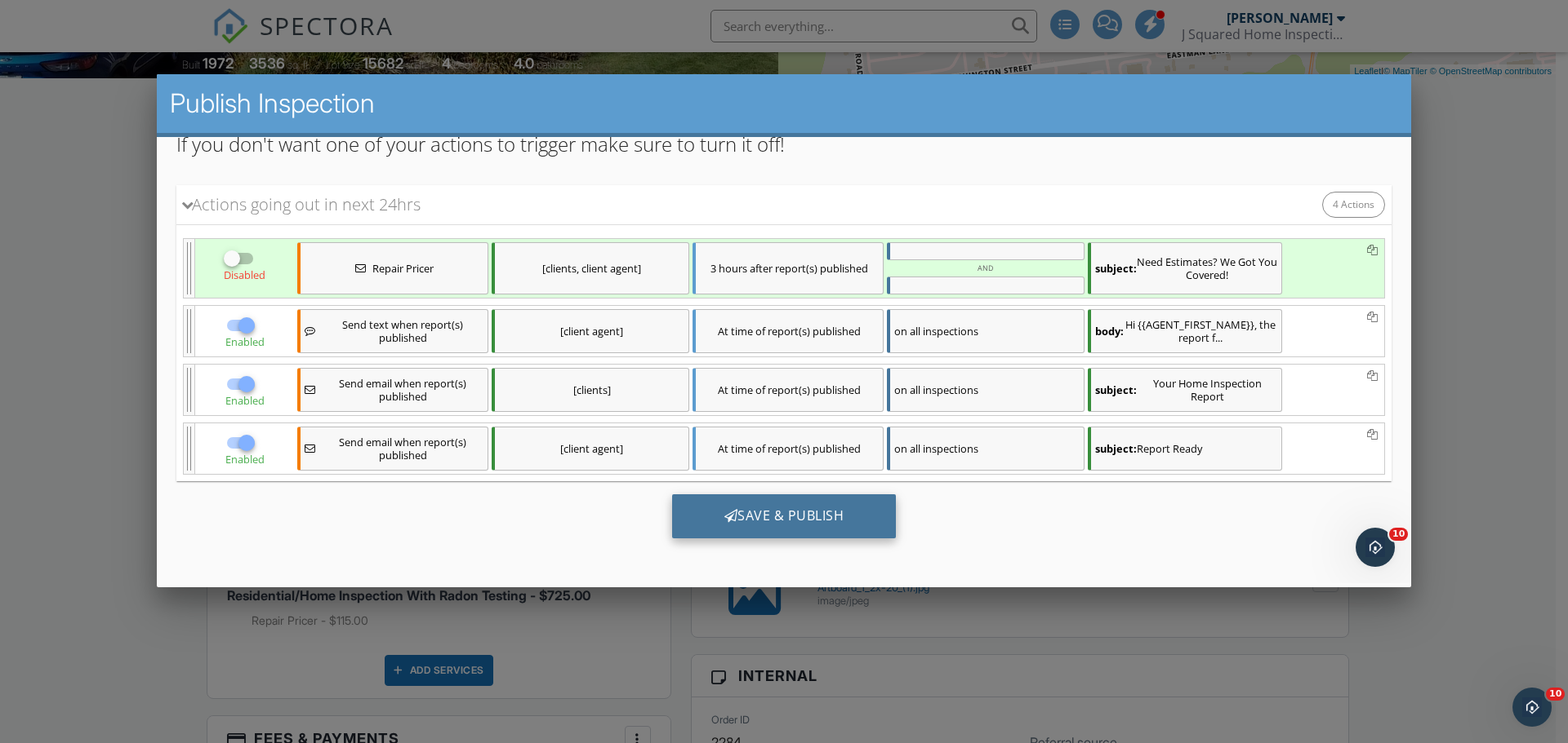
click at [741, 505] on div "Save & Publish" at bounding box center [784, 517] width 225 height 44
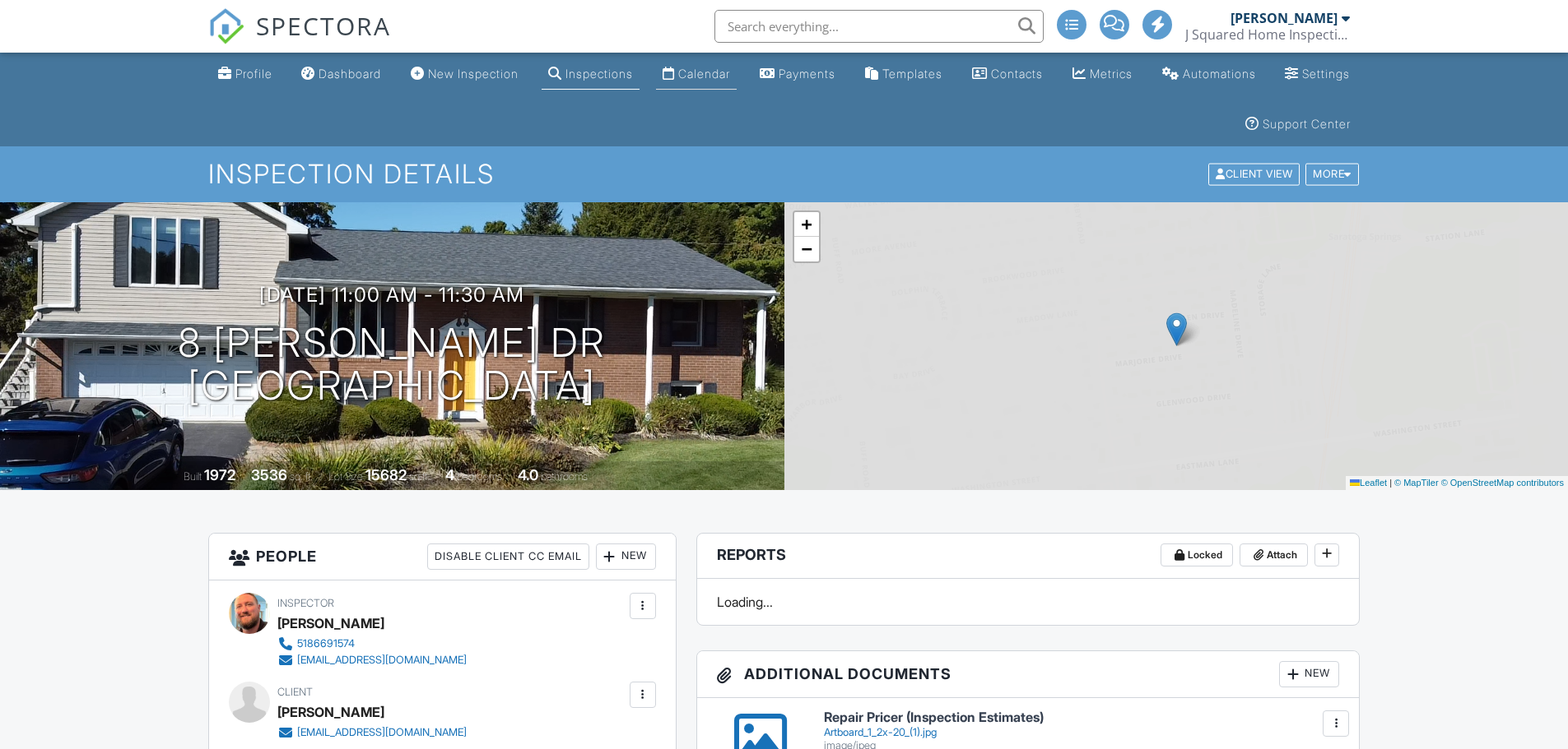
click at [730, 70] on div "Calendar" at bounding box center [704, 74] width 52 height 14
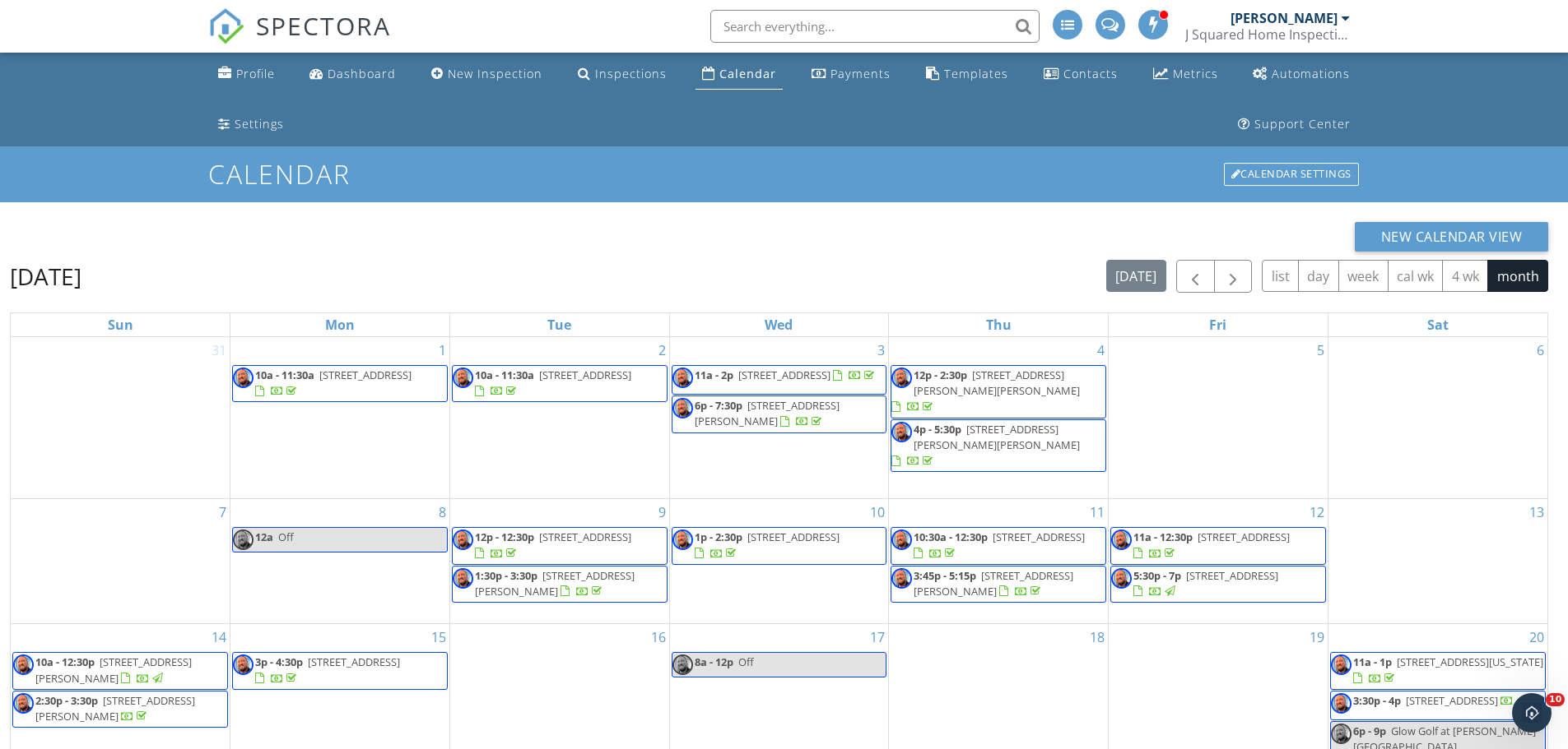
scroll to position [270, 0]
